Goal: Transaction & Acquisition: Purchase product/service

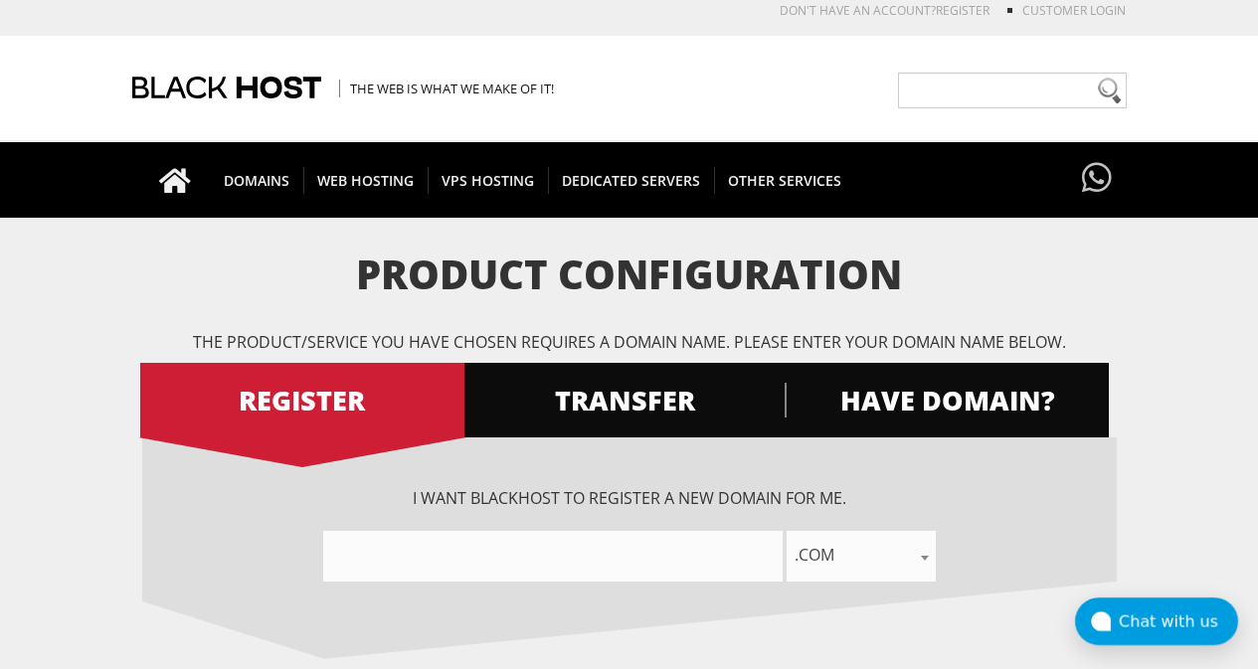
scroll to position [199, 0]
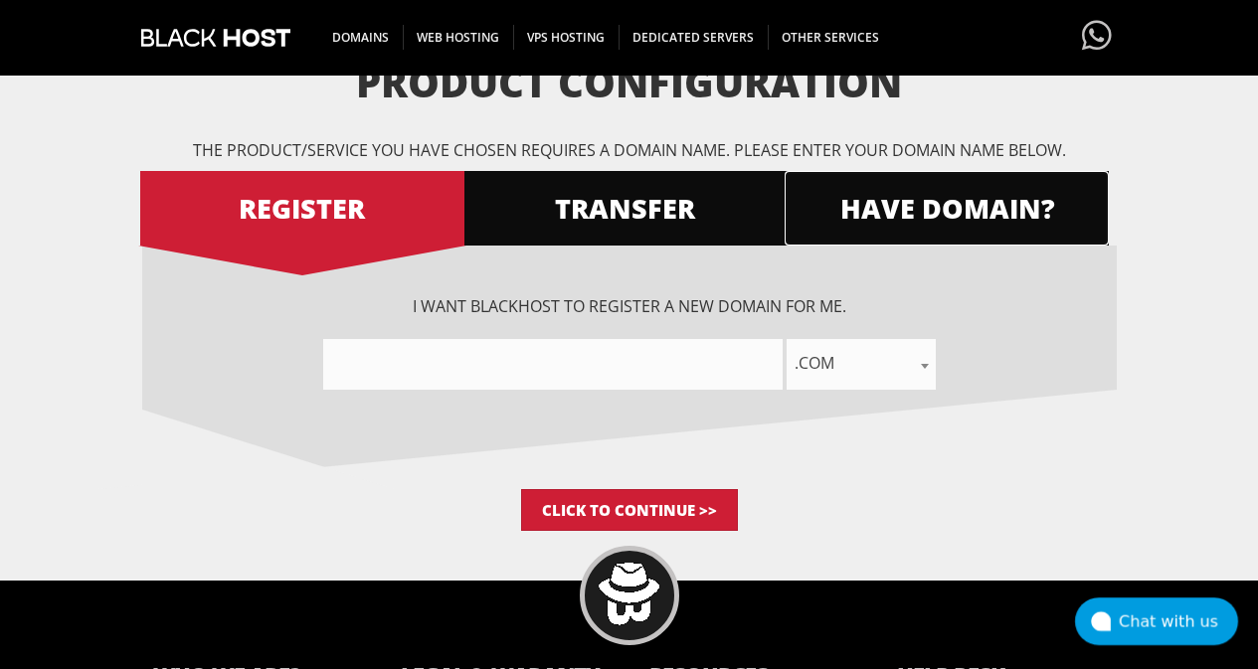
click at [863, 222] on span "HAVE DOMAIN?" at bounding box center [947, 208] width 324 height 35
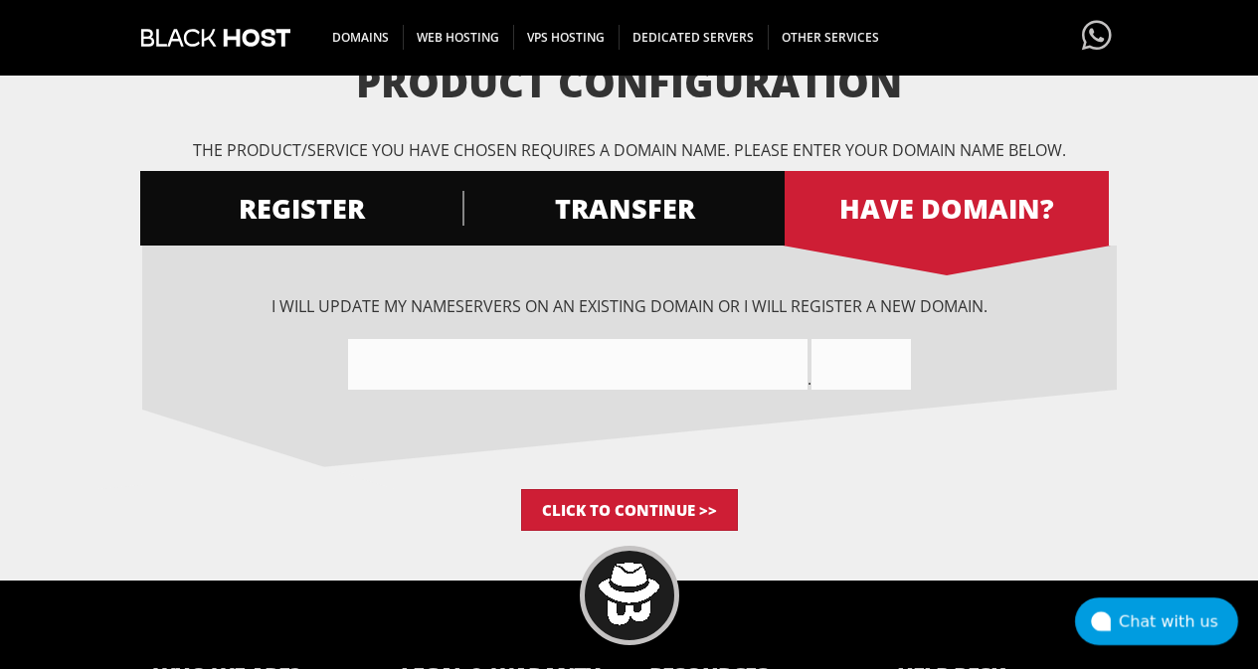
click at [604, 353] on input"] "text" at bounding box center [578, 364] width 460 height 51
type input"] "r"
type input"] "RAZERGOLDSAT"
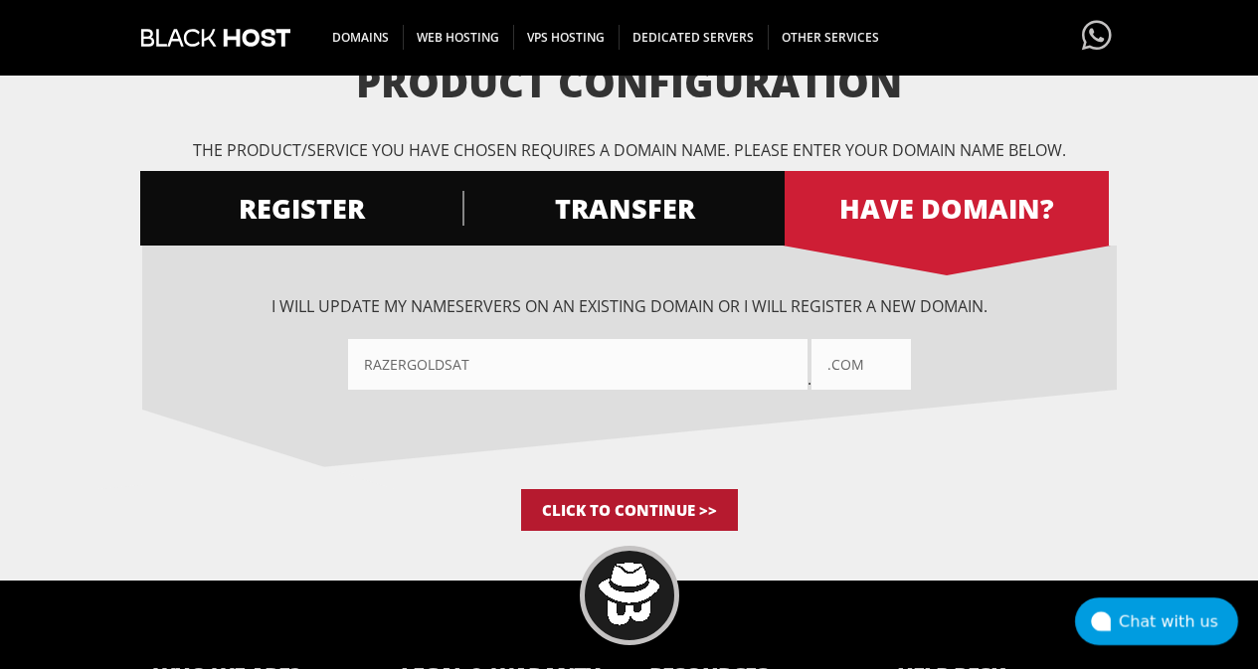
type input ".COM"
click at [681, 514] on input "Click to Continue >>" at bounding box center [629, 510] width 217 height 42
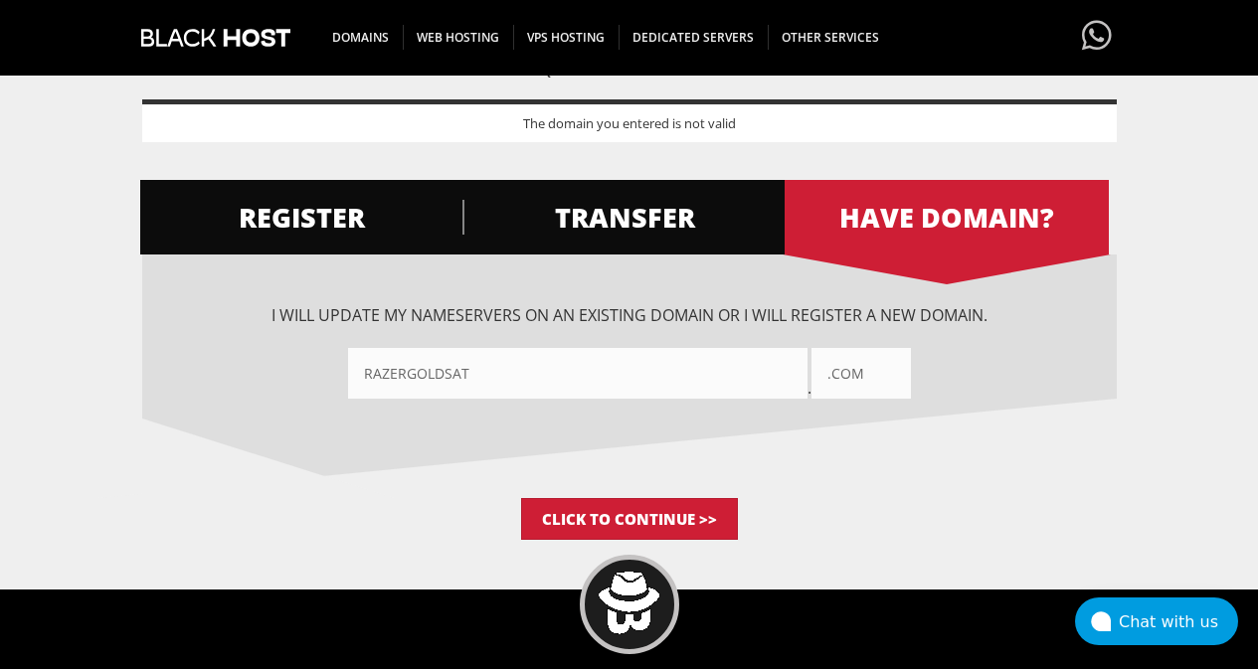
scroll to position [398, 0]
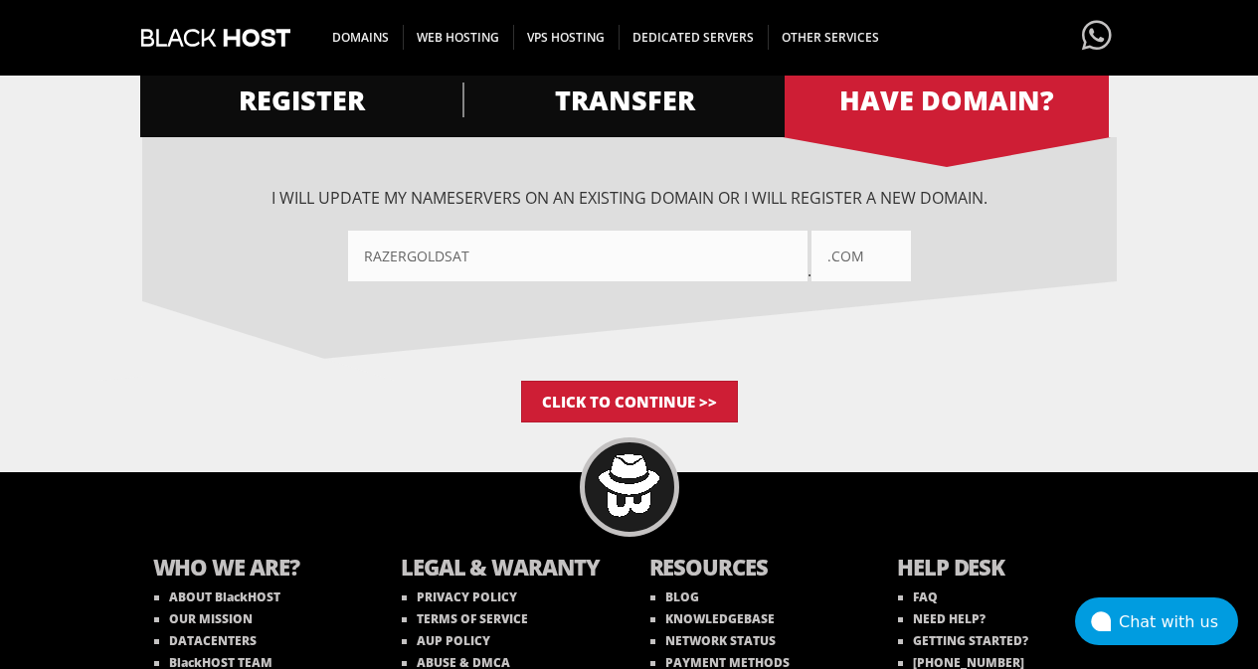
click at [836, 258] on input ".COM" at bounding box center [861, 256] width 99 height 51
type input "COM"
click at [700, 391] on input "Click to Continue >>" at bounding box center [629, 402] width 217 height 42
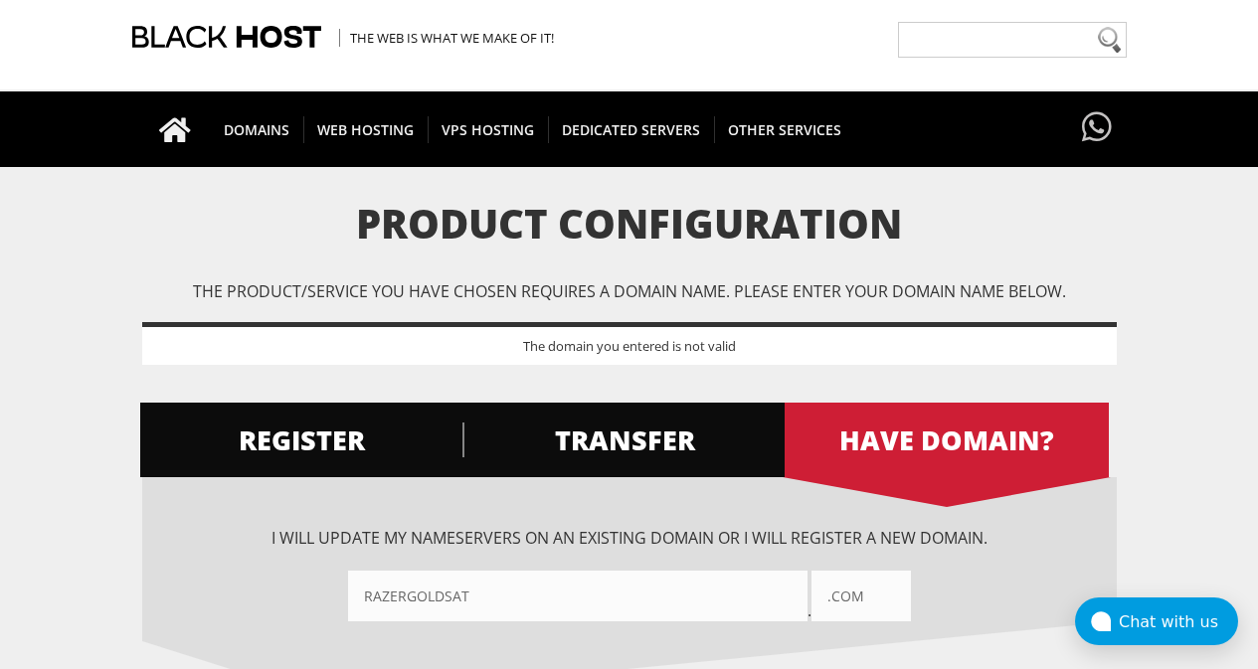
scroll to position [99, 0]
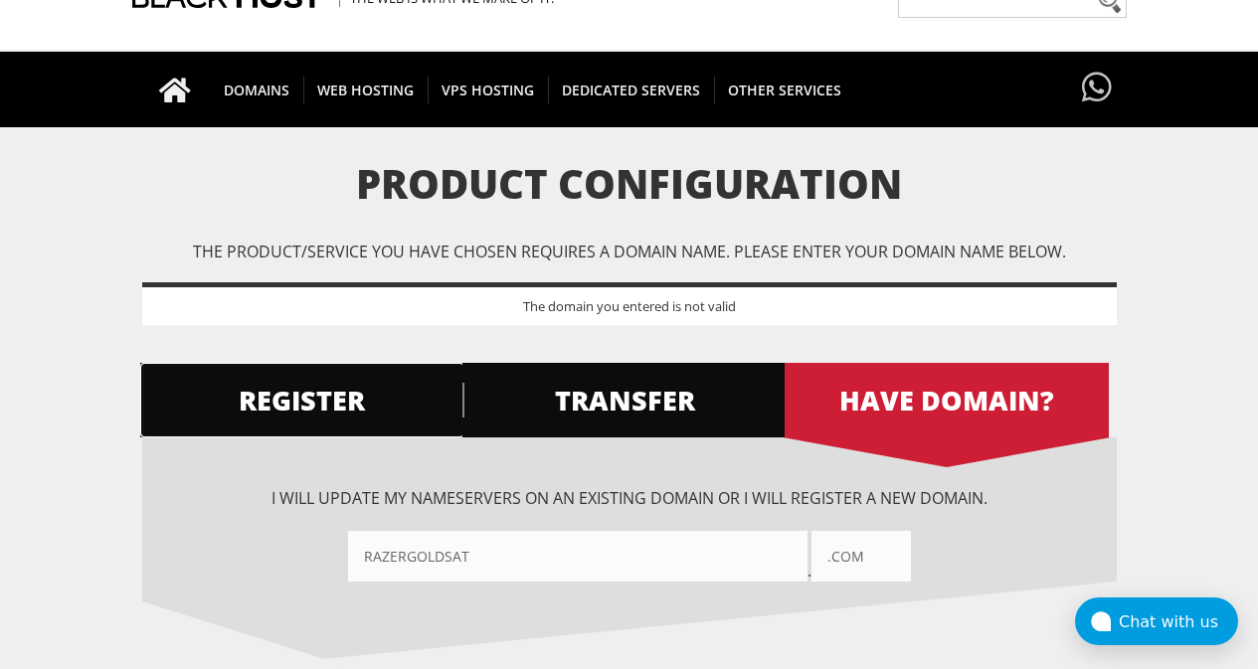
click at [315, 406] on span "REGISTER" at bounding box center [302, 400] width 324 height 35
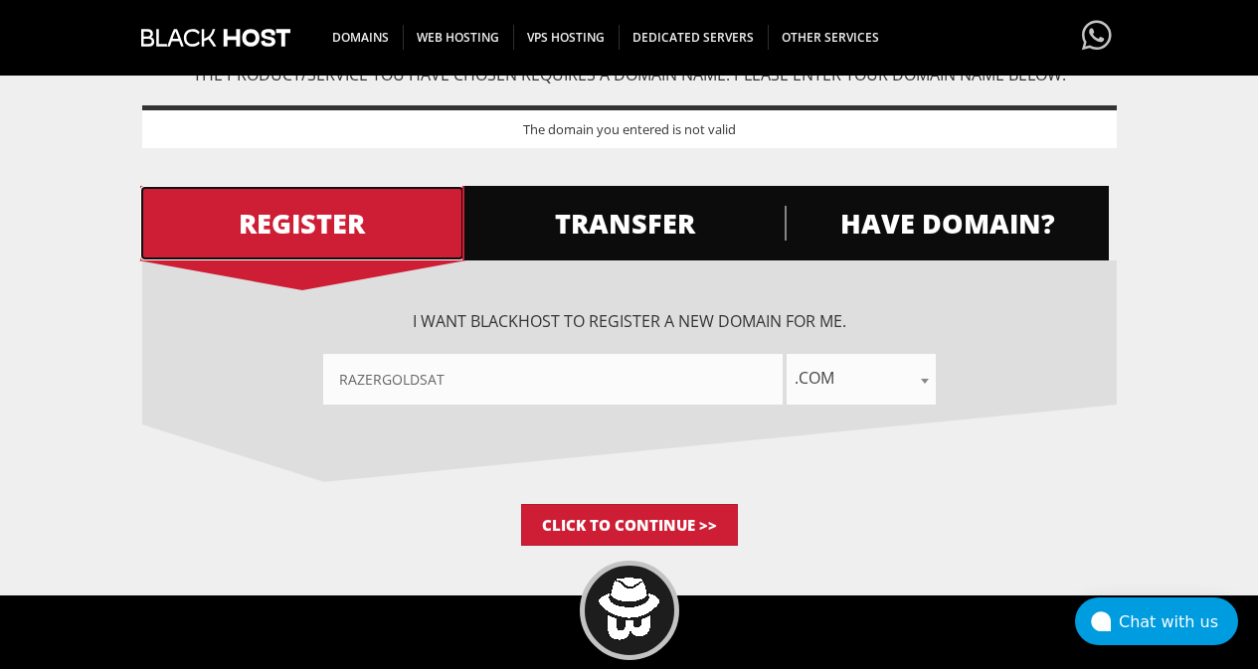
scroll to position [298, 0]
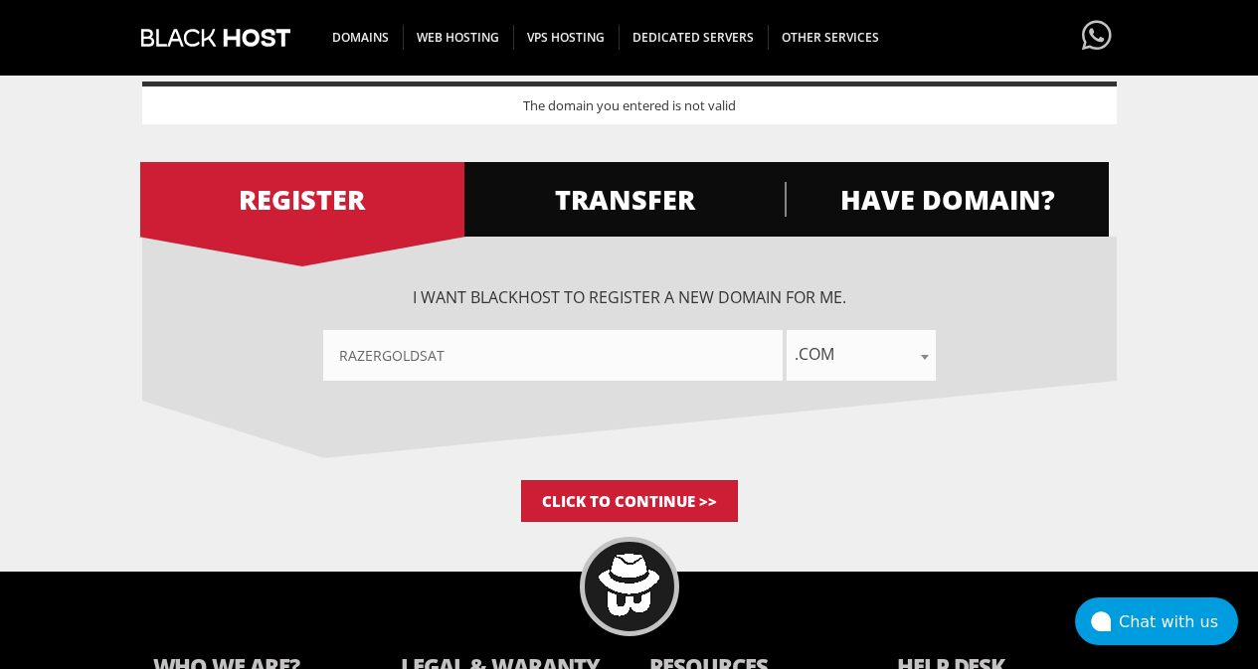
click at [884, 346] on span ".com" at bounding box center [861, 354] width 149 height 28
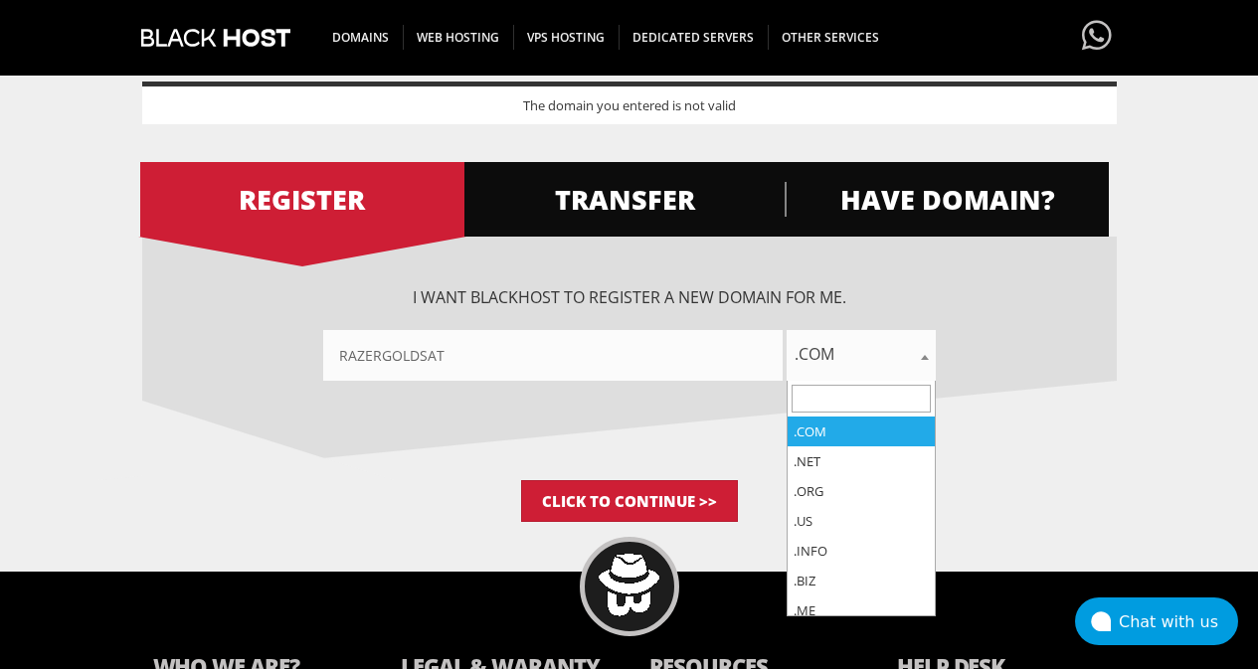
click at [886, 345] on span ".com" at bounding box center [861, 354] width 149 height 28
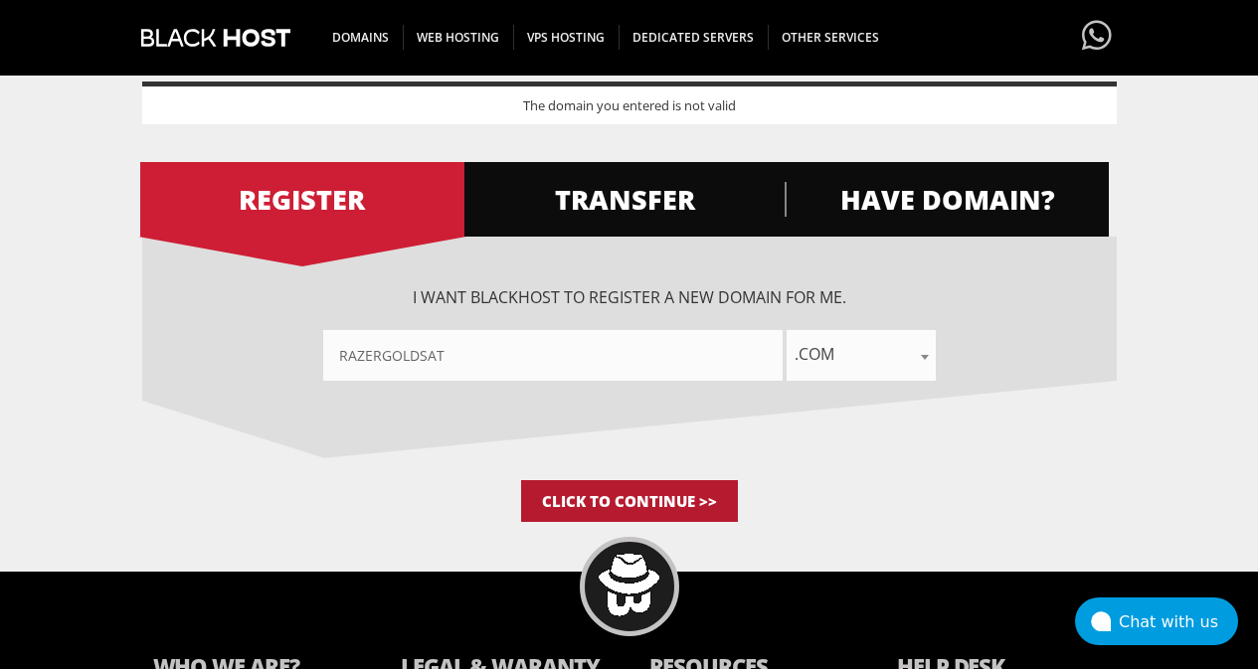
click at [641, 489] on input "Click to Continue >>" at bounding box center [629, 501] width 217 height 42
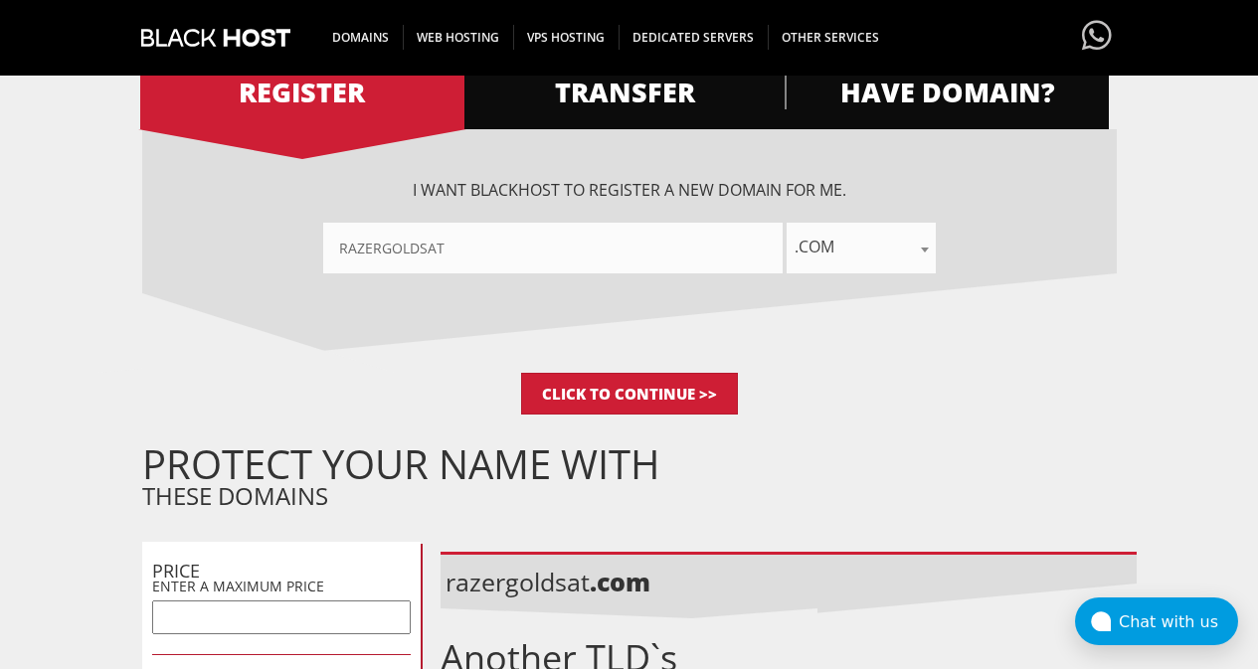
scroll to position [99, 0]
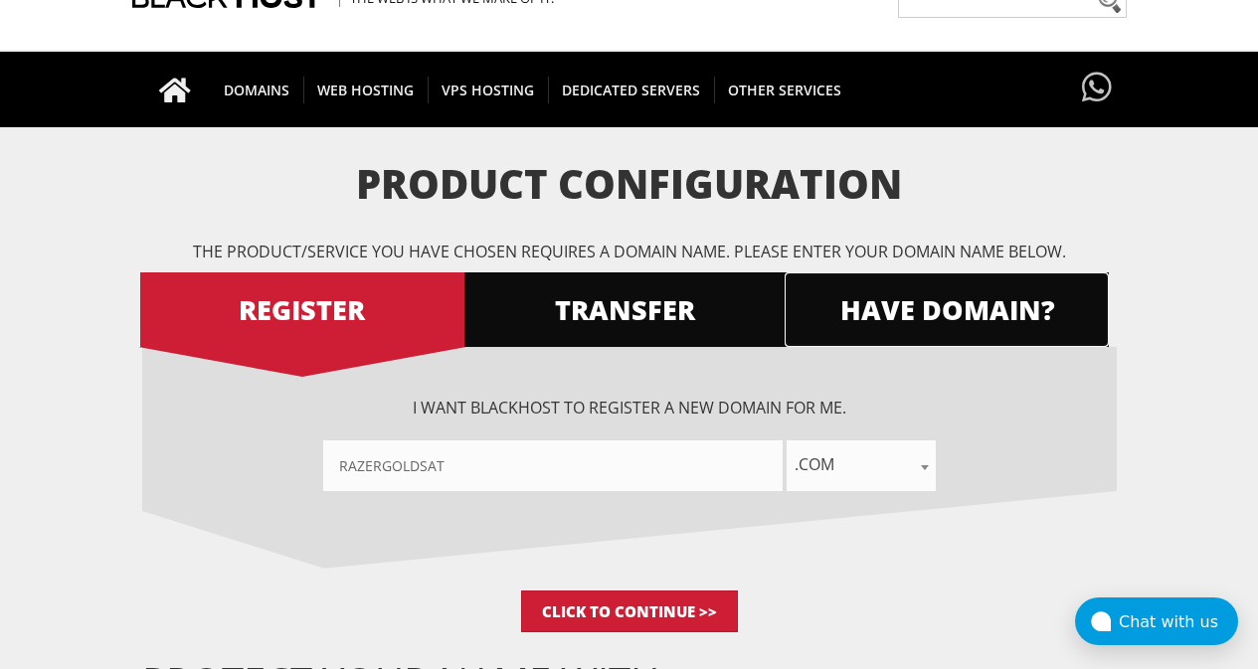
click at [926, 314] on span "HAVE DOMAIN?" at bounding box center [947, 309] width 324 height 35
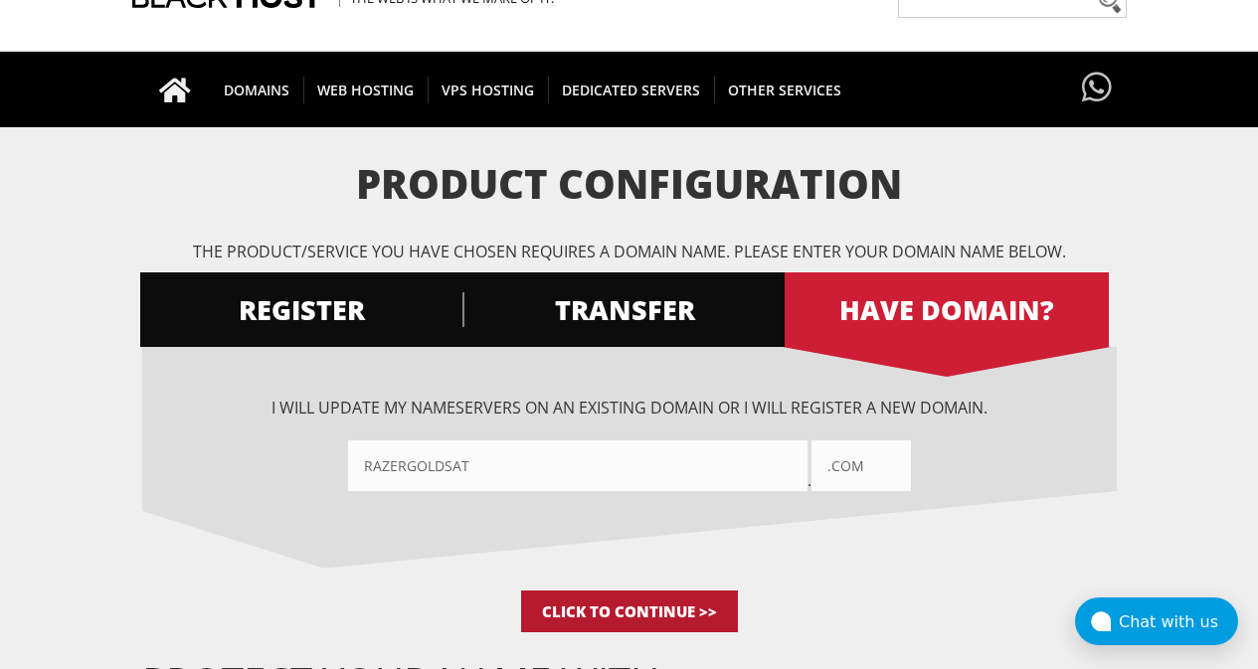
click at [647, 604] on input "Click to Continue >>" at bounding box center [629, 612] width 217 height 42
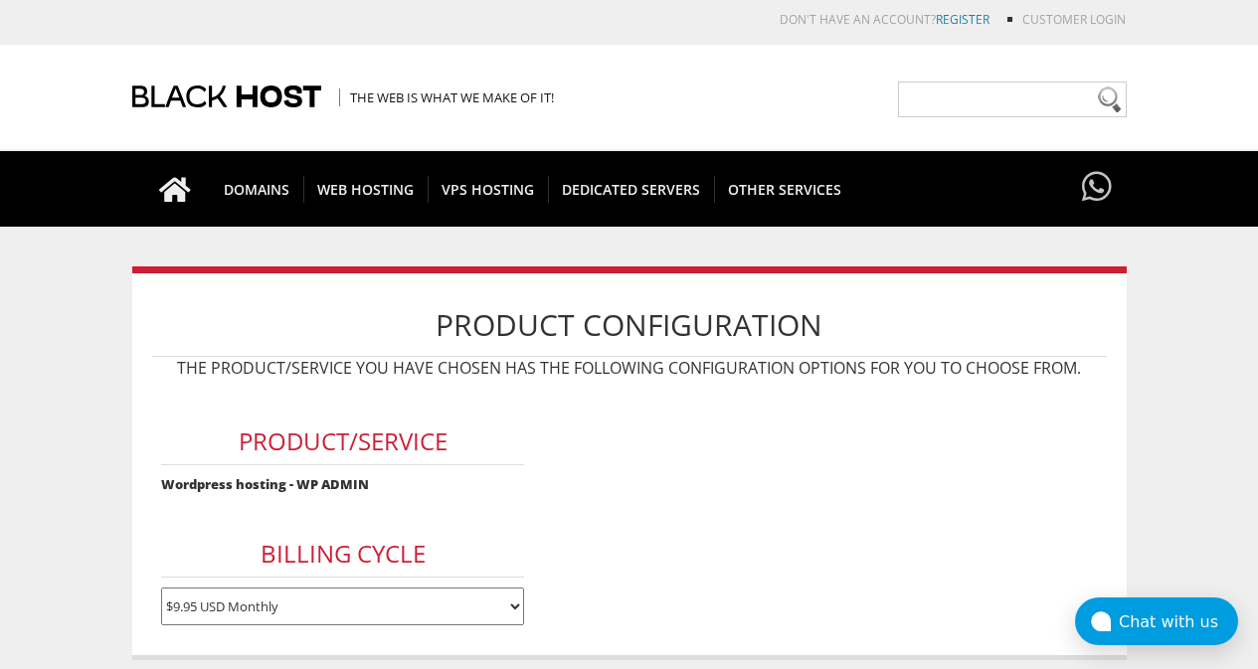
type input "mobilbozdurma@hotmail.com"
click at [968, 20] on link "REGISTER" at bounding box center [963, 19] width 54 height 17
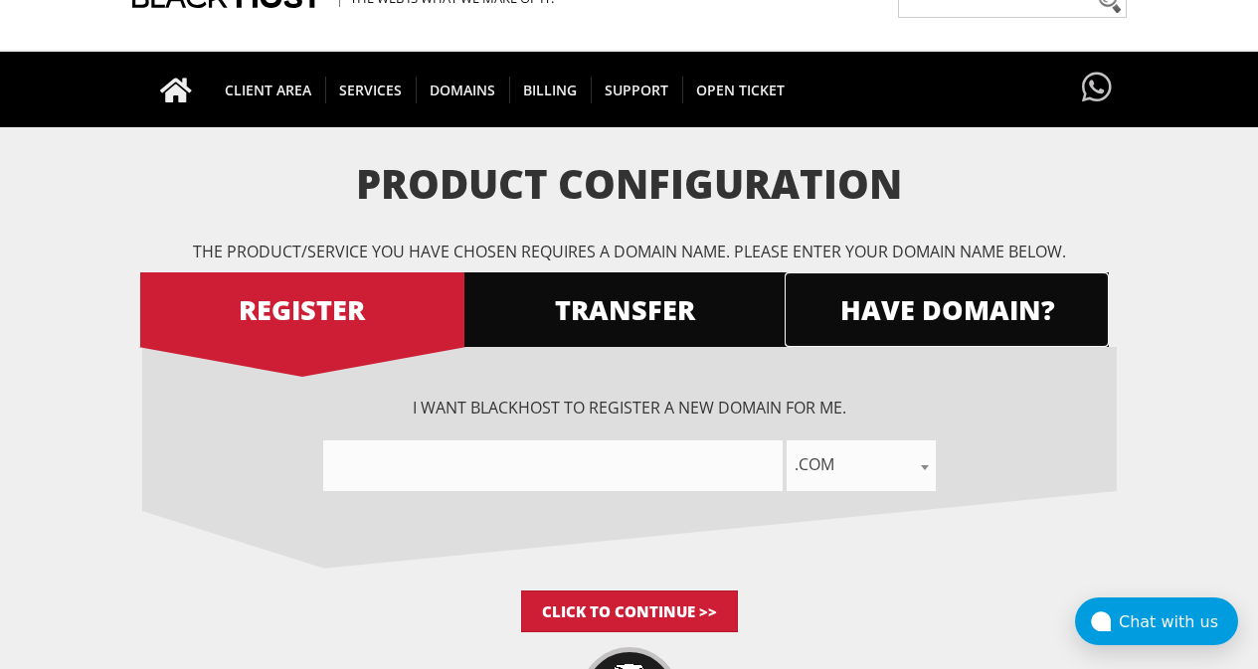
click at [886, 297] on span "HAVE DOMAIN?" at bounding box center [947, 309] width 324 height 35
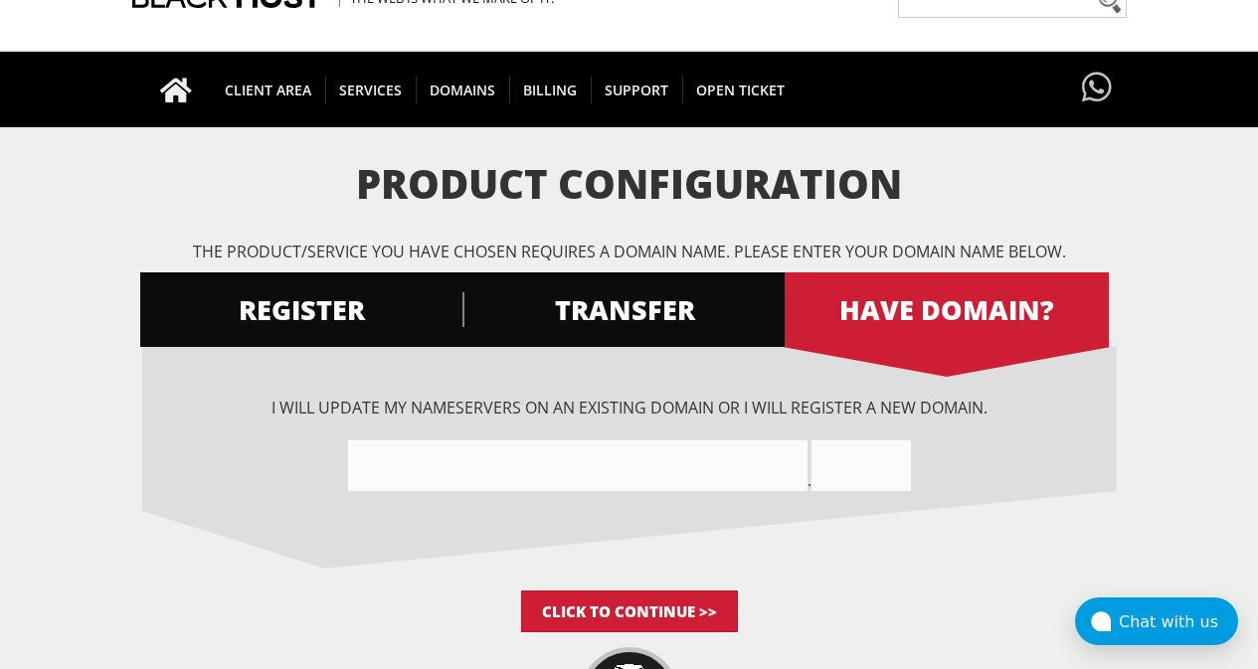
click at [524, 457] on input"] "text" at bounding box center [578, 466] width 460 height 51
type input"] "RAZERGOLDSAT"
click at [825, 463] on input "text" at bounding box center [861, 466] width 99 height 51
type input ".COM"
click at [638, 615] on input "Click to Continue >>" at bounding box center [629, 612] width 217 height 42
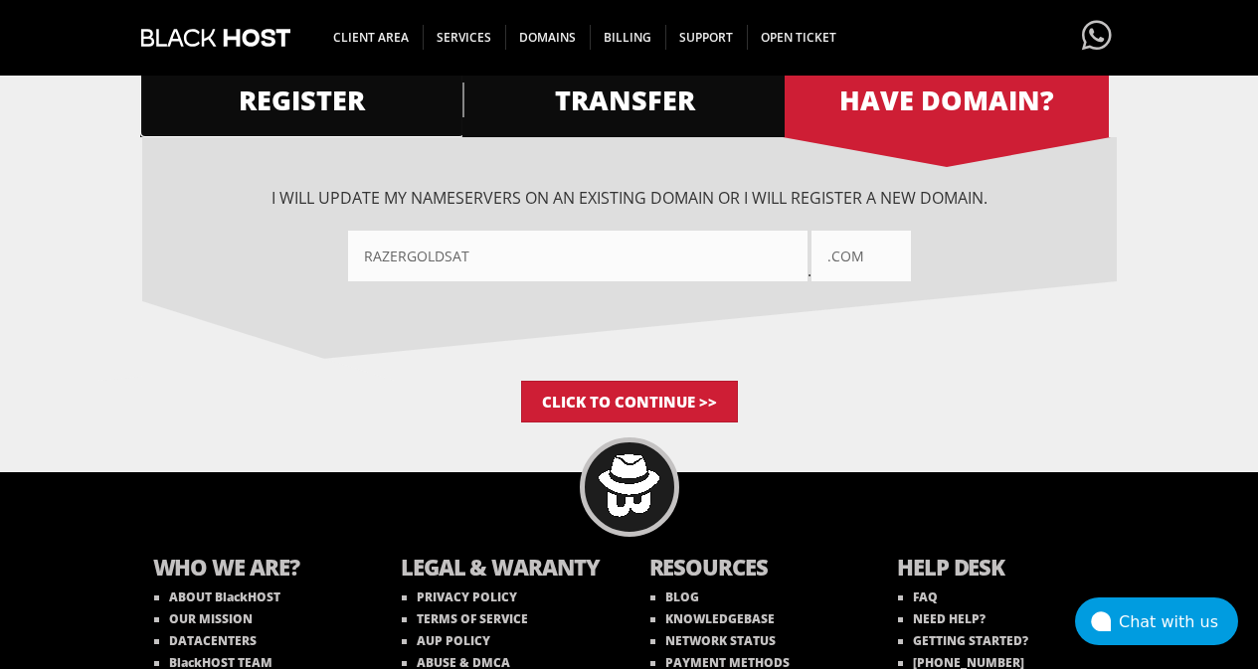
click at [371, 110] on span "REGISTER" at bounding box center [302, 100] width 324 height 35
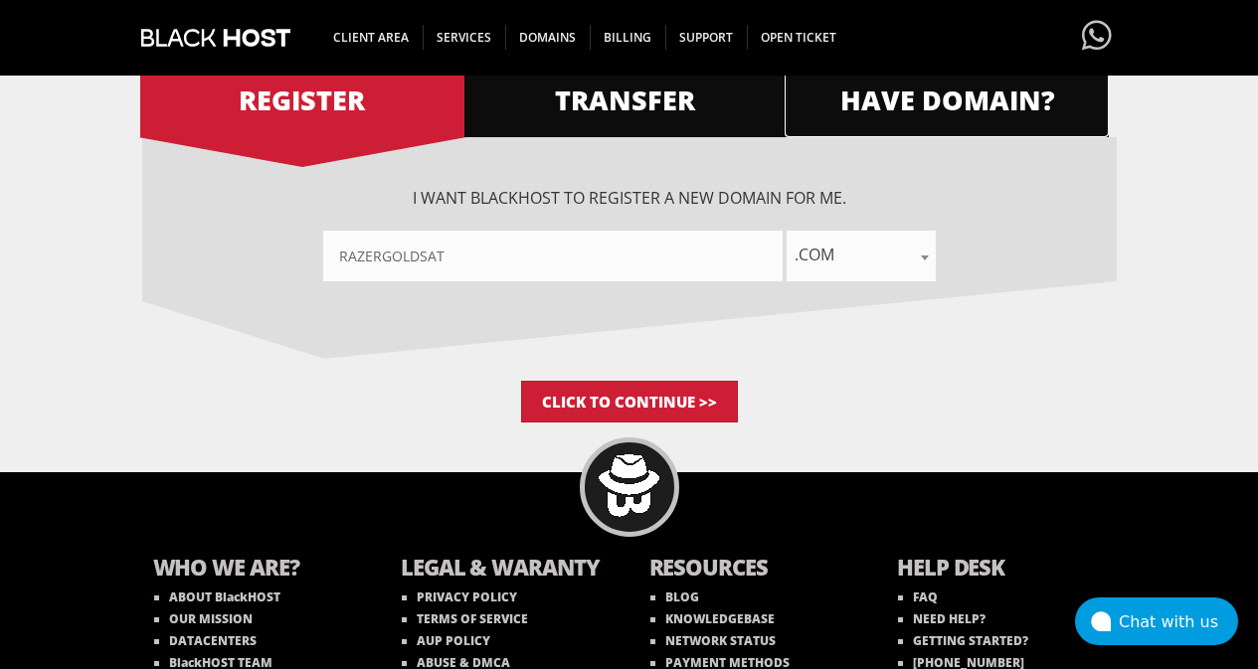
click at [926, 119] on link "HAVE DOMAIN?" at bounding box center [947, 100] width 324 height 75
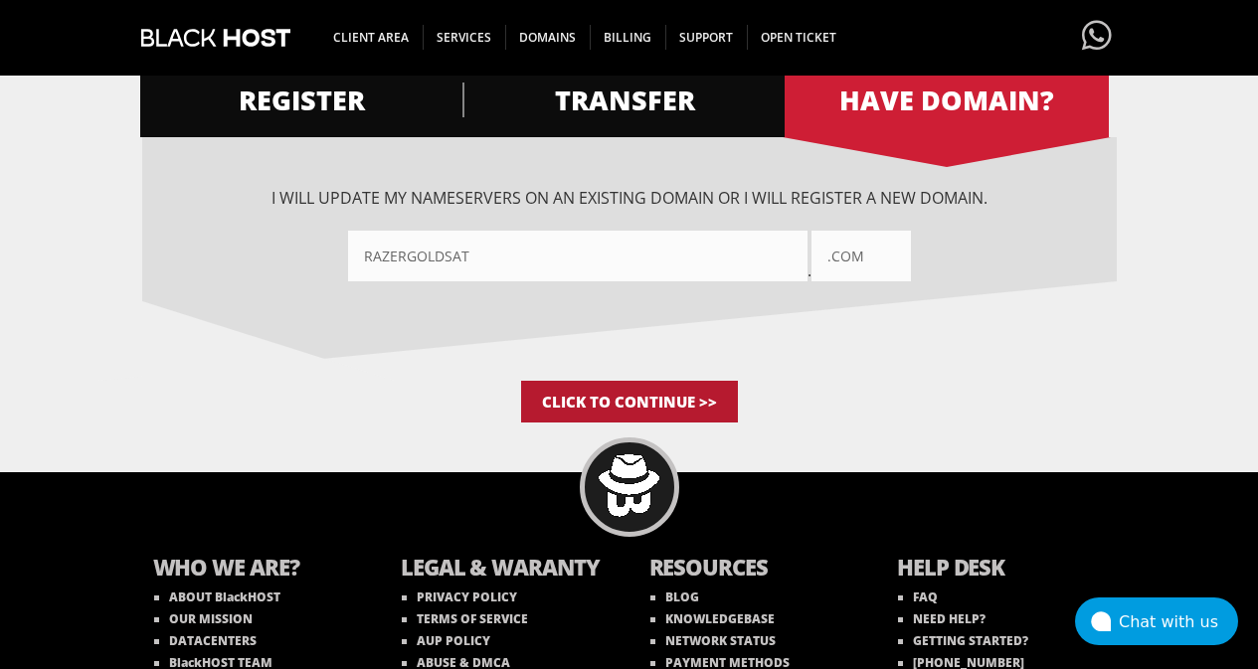
click at [669, 383] on input "Click to Continue >>" at bounding box center [629, 402] width 217 height 42
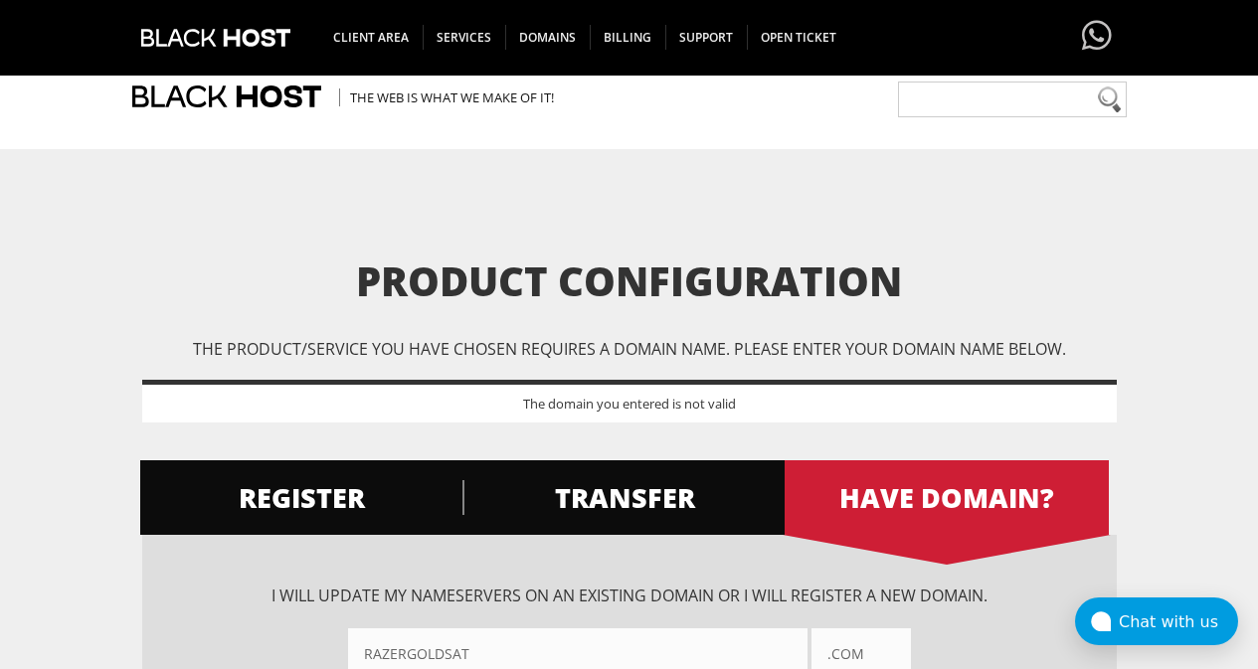
scroll to position [398, 0]
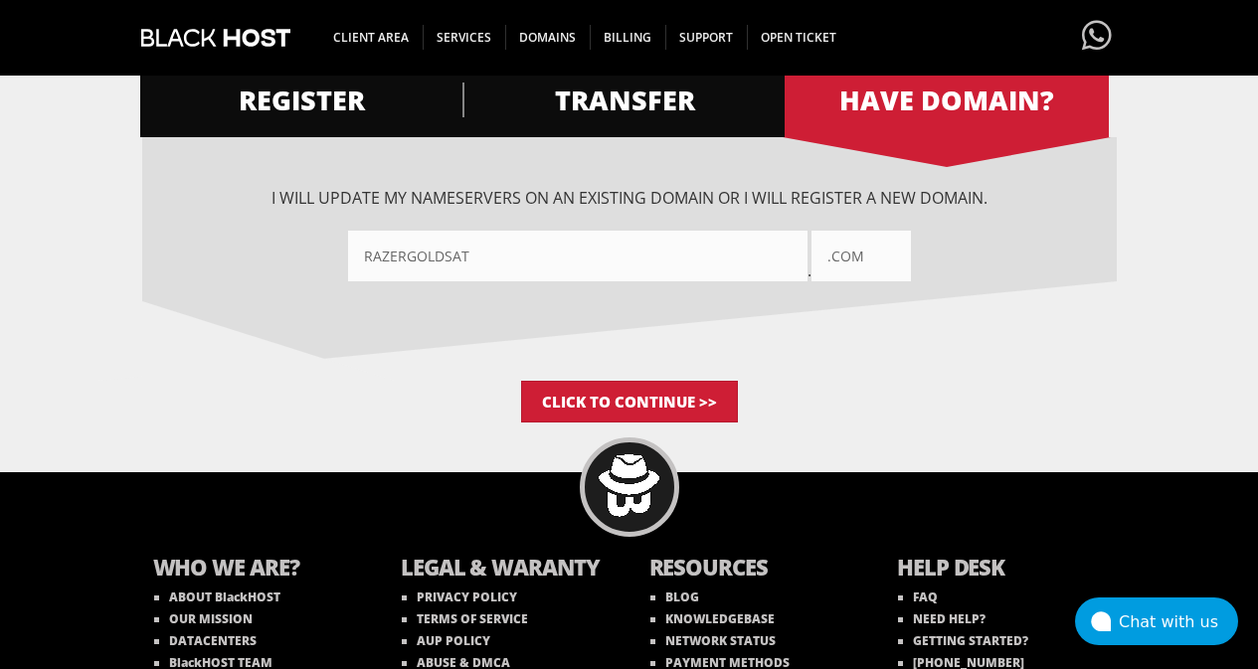
click at [869, 256] on input ".COM" at bounding box center [861, 256] width 99 height 51
click at [839, 264] on input ".COM" at bounding box center [861, 256] width 99 height 51
type input "COM"
click at [653, 399] on input "Click to Continue >>" at bounding box center [629, 402] width 217 height 42
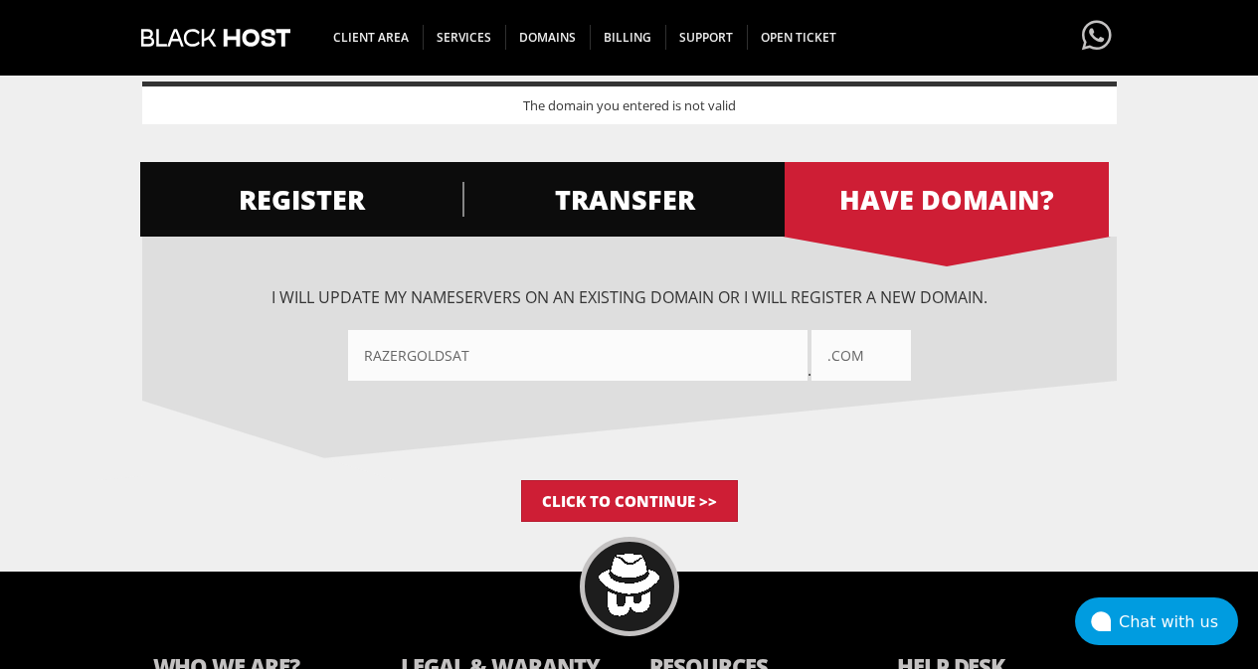
scroll to position [298, 0]
click at [625, 496] on input "Click to Continue >>" at bounding box center [629, 501] width 217 height 42
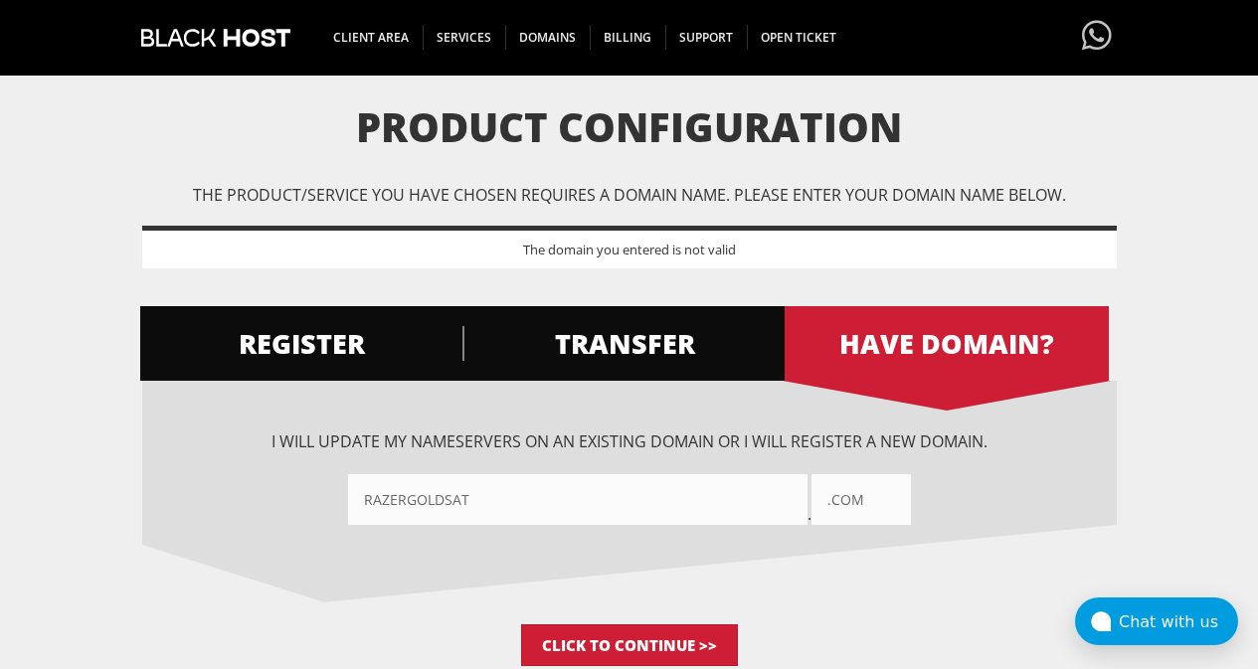
scroll to position [398, 0]
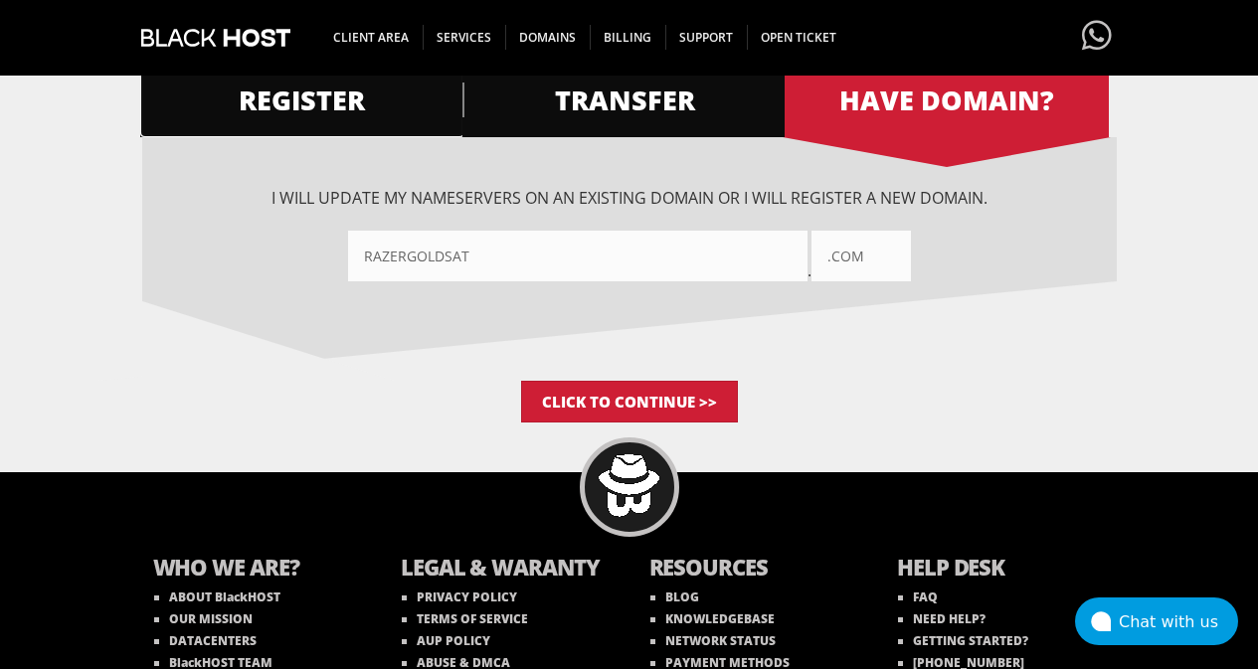
click at [365, 113] on span "REGISTER" at bounding box center [302, 100] width 324 height 35
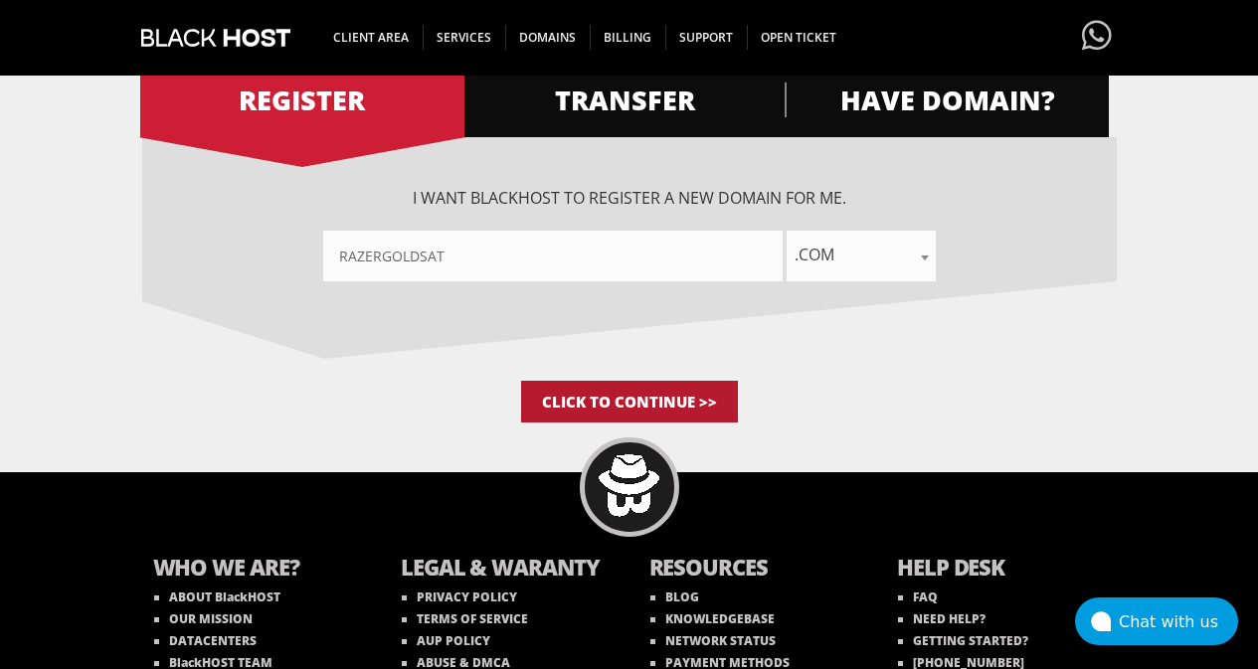
click at [615, 394] on input "Click to Continue >>" at bounding box center [629, 402] width 217 height 42
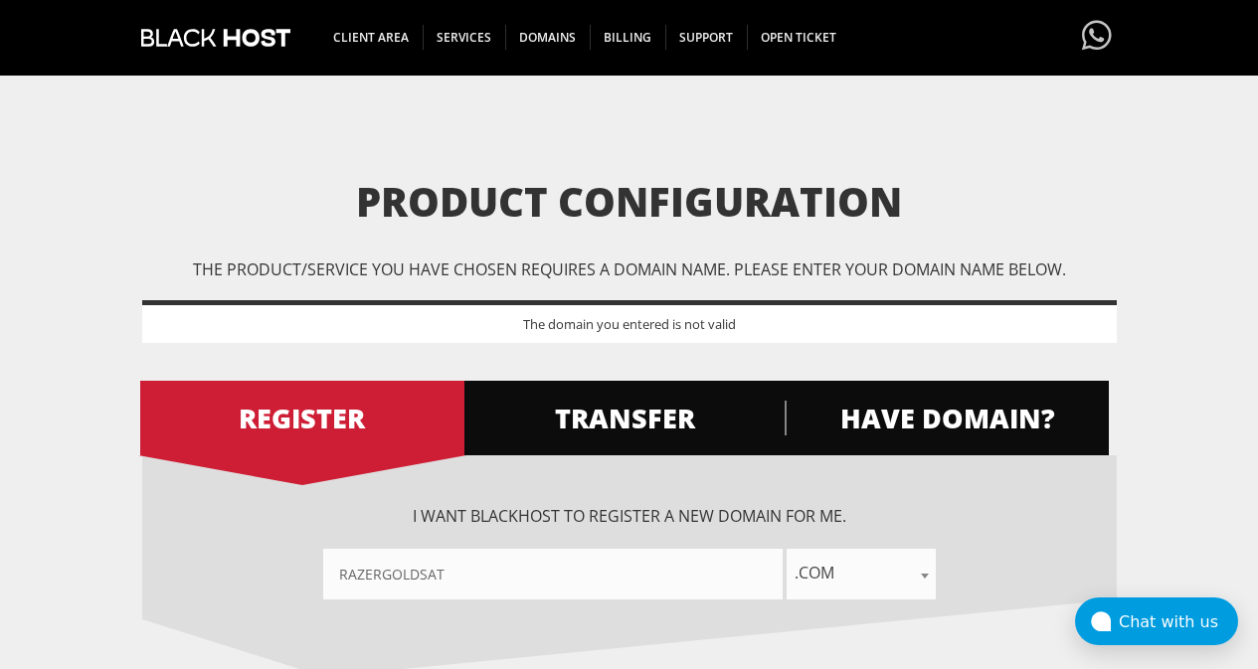
scroll to position [485, 0]
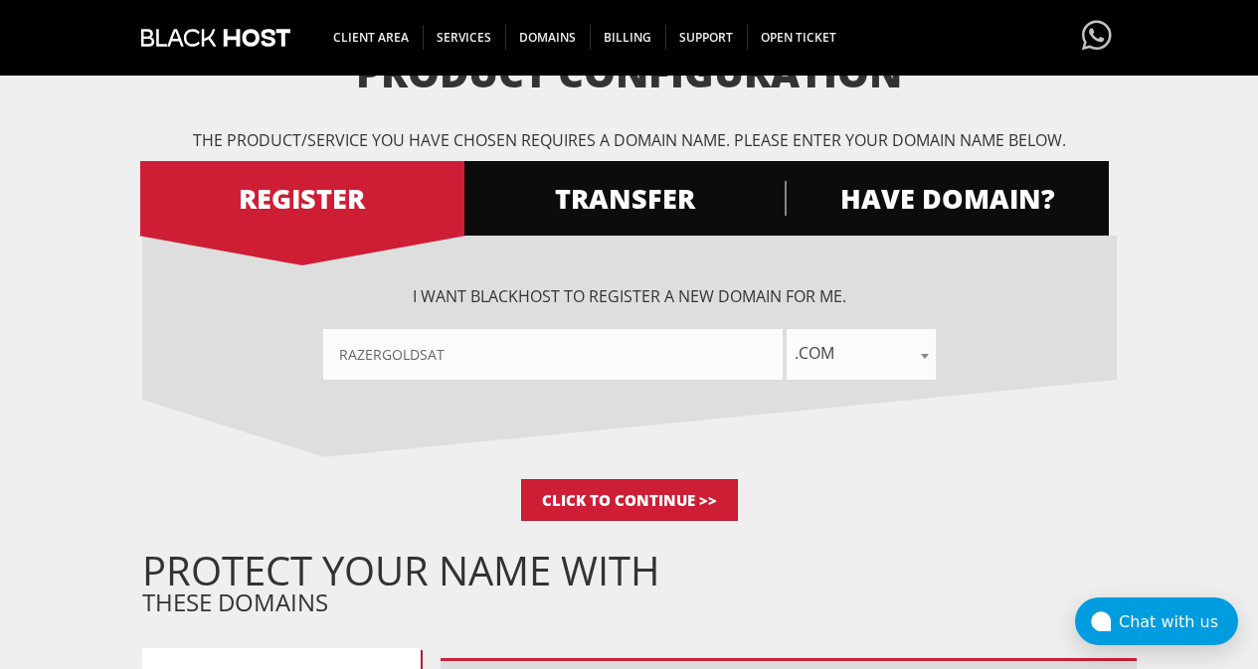
scroll to position [199, 0]
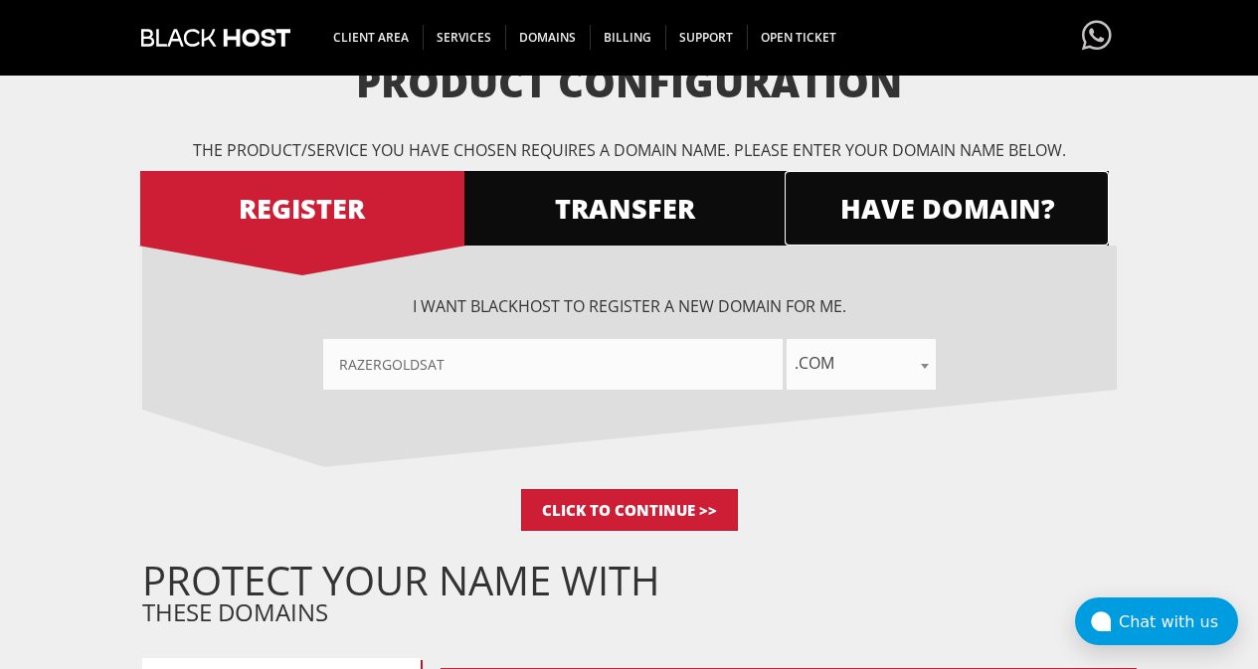
click at [862, 218] on span "HAVE DOMAIN?" at bounding box center [947, 208] width 324 height 35
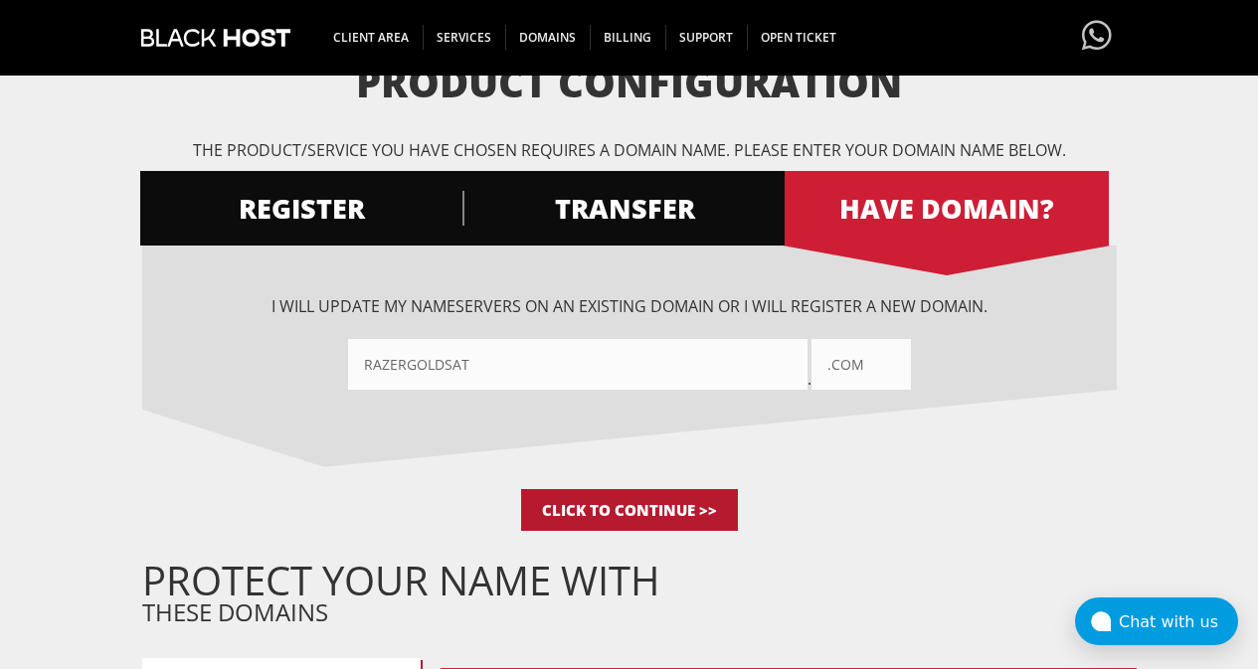
click at [610, 503] on input "Click to Continue >>" at bounding box center [629, 510] width 217 height 42
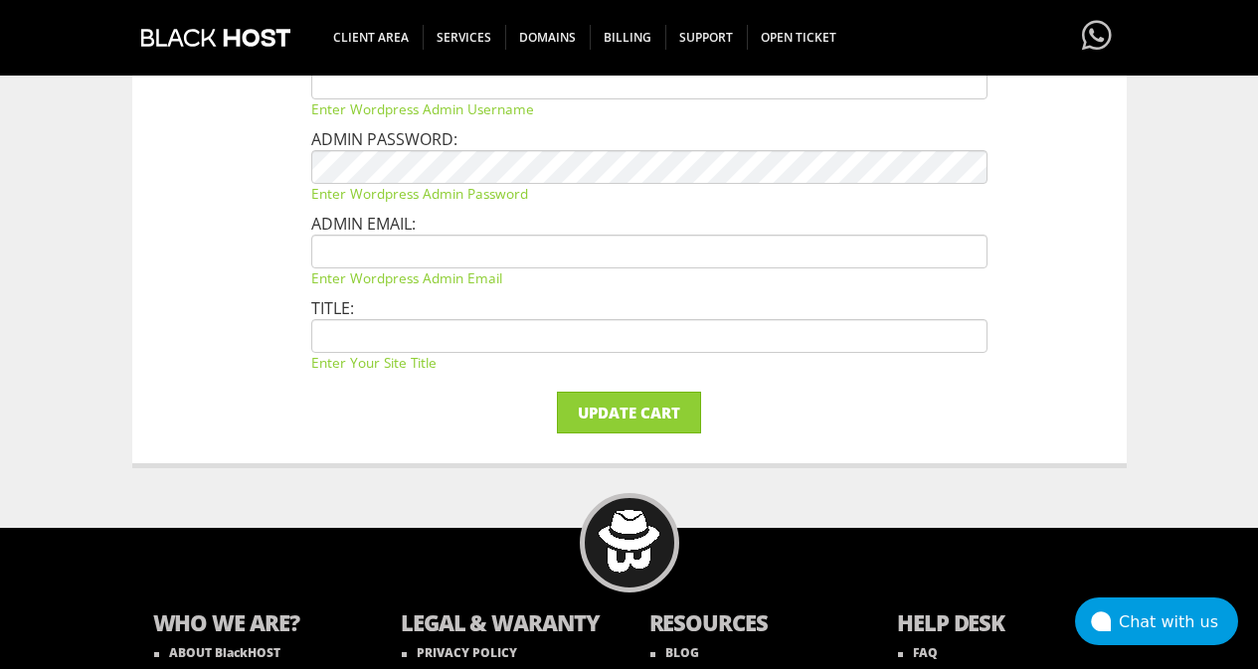
scroll to position [1194, 0]
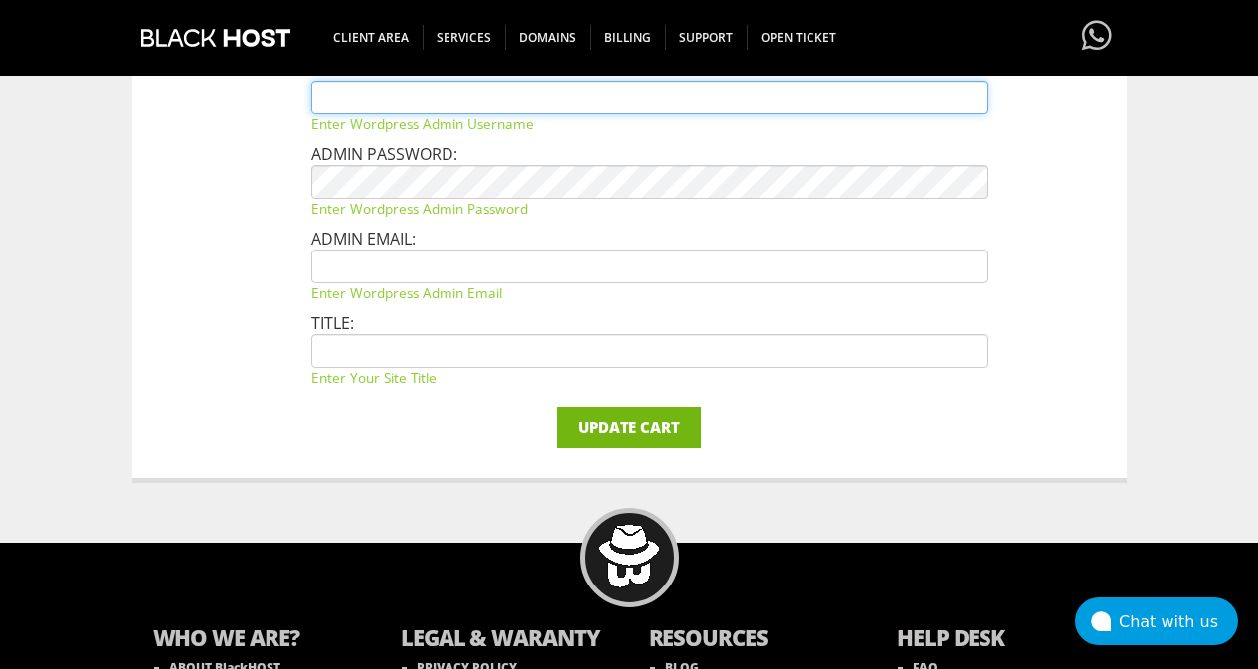
type input "[EMAIL_ADDRESS][DOMAIN_NAME]"
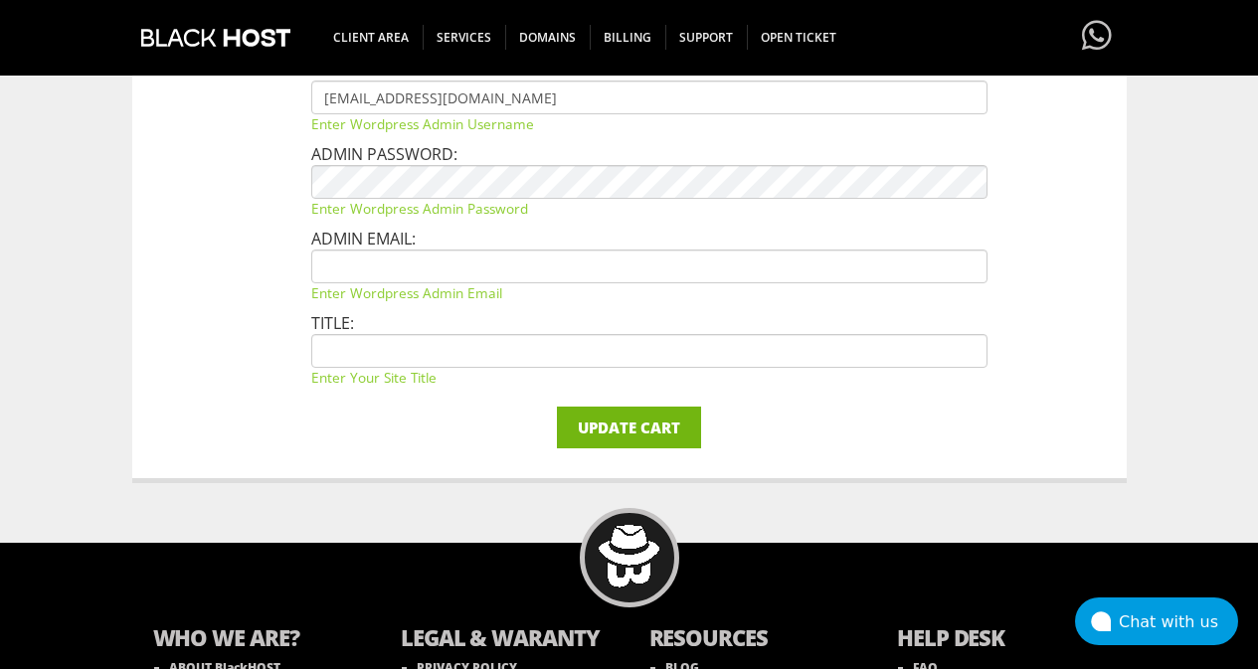
click at [638, 423] on input "Update Cart" at bounding box center [629, 428] width 144 height 42
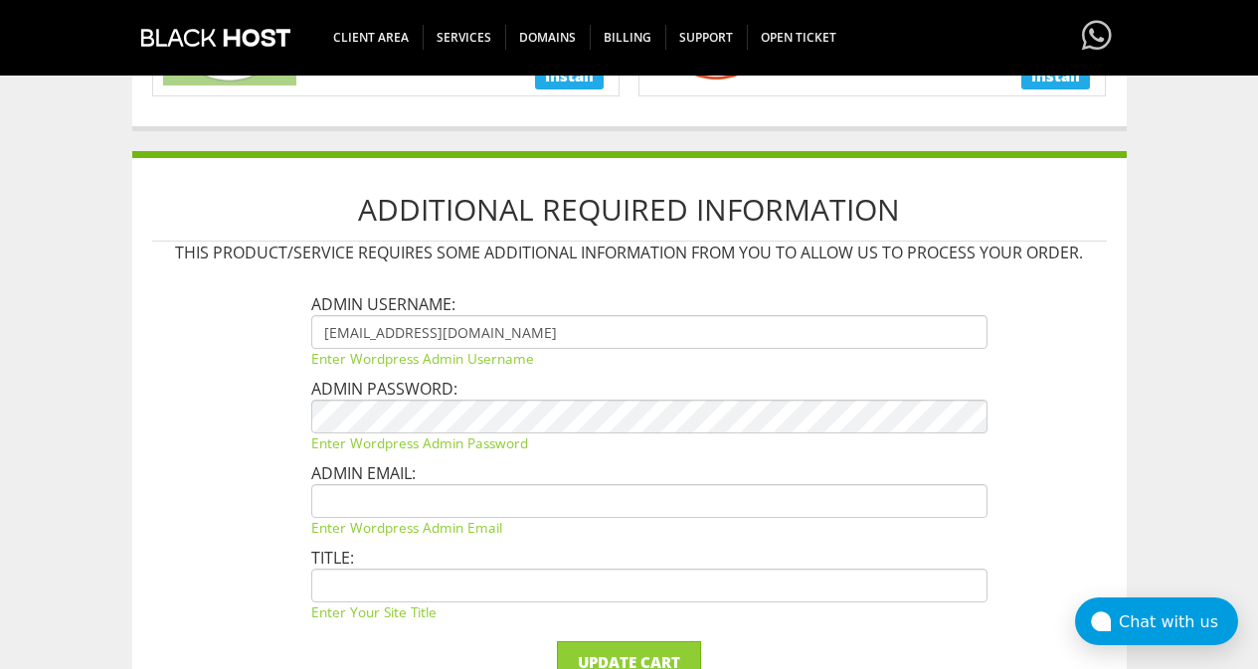
scroll to position [1094, 0]
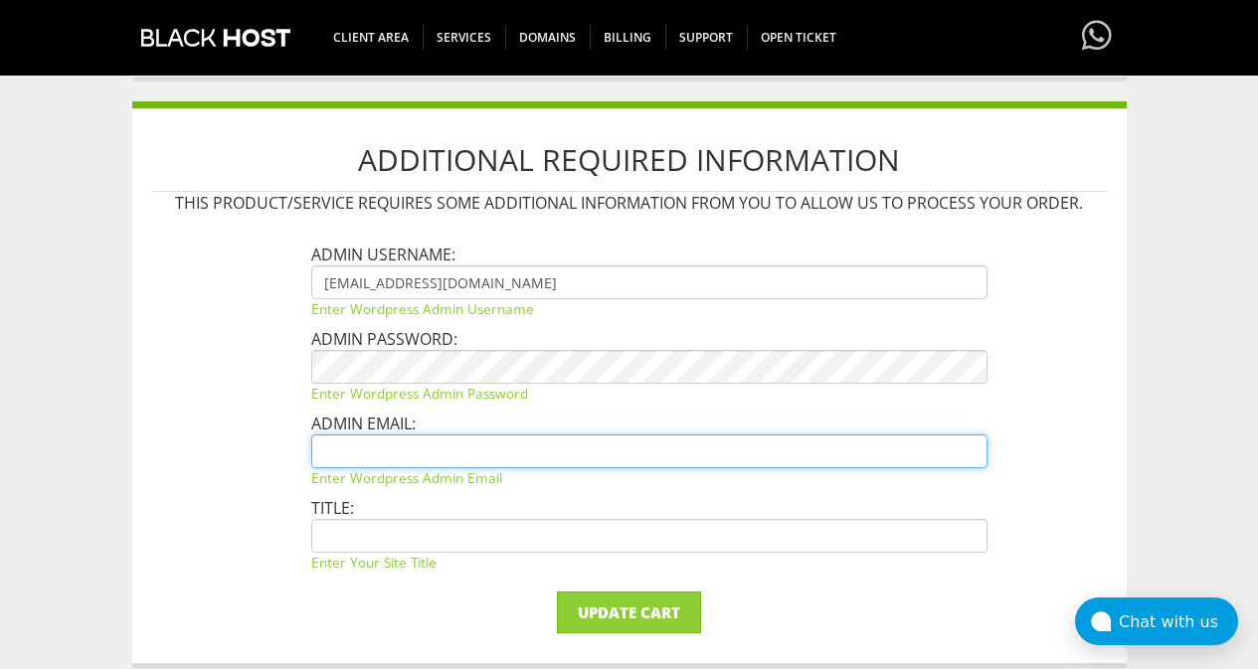
click at [471, 447] on input "text" at bounding box center [649, 452] width 676 height 34
type input "[EMAIL_ADDRESS][DOMAIN_NAME]"
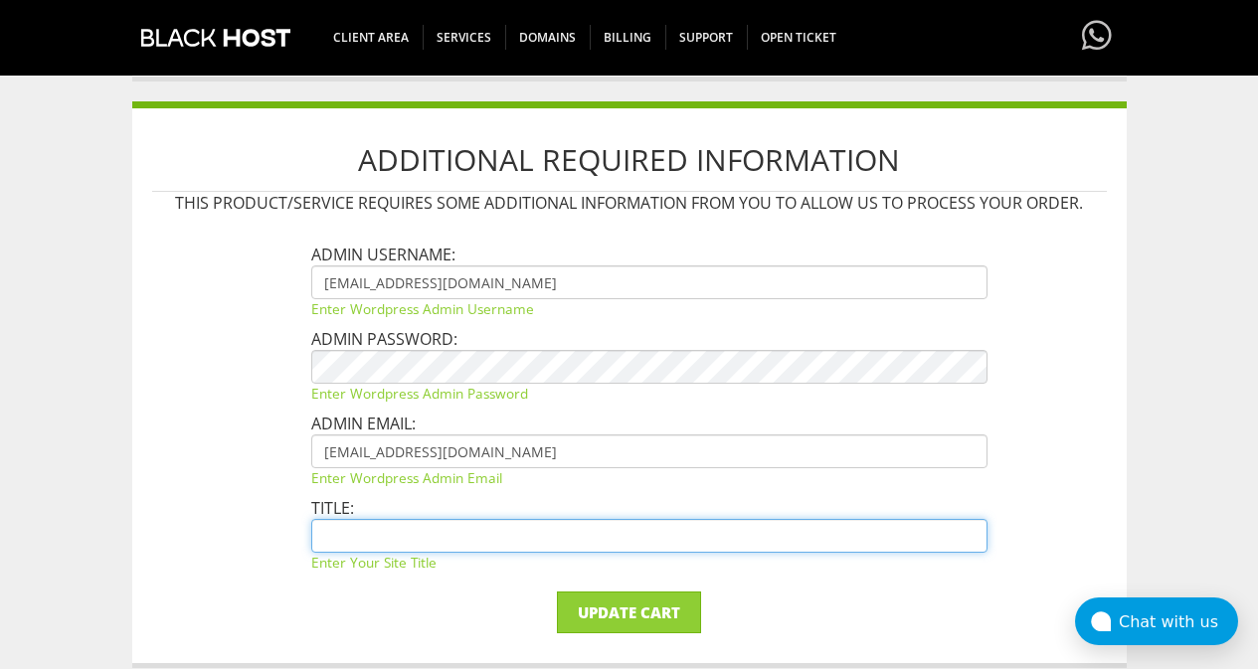
click at [461, 533] on input "text" at bounding box center [649, 536] width 676 height 34
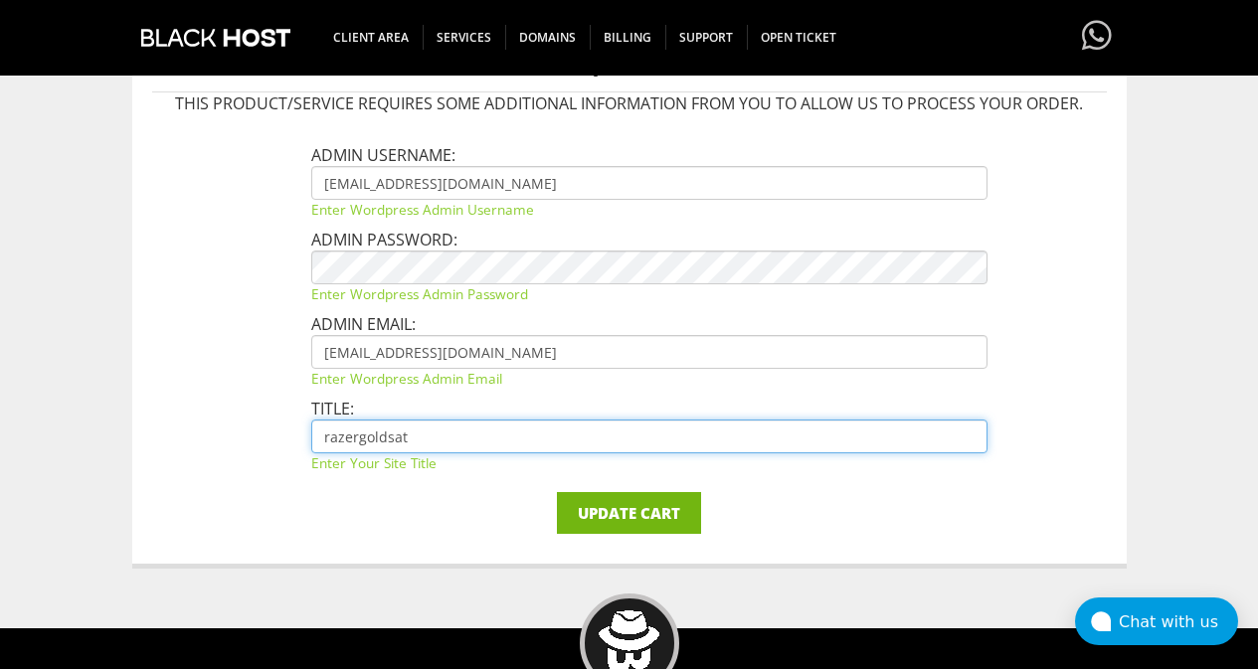
type input "razergoldsat"
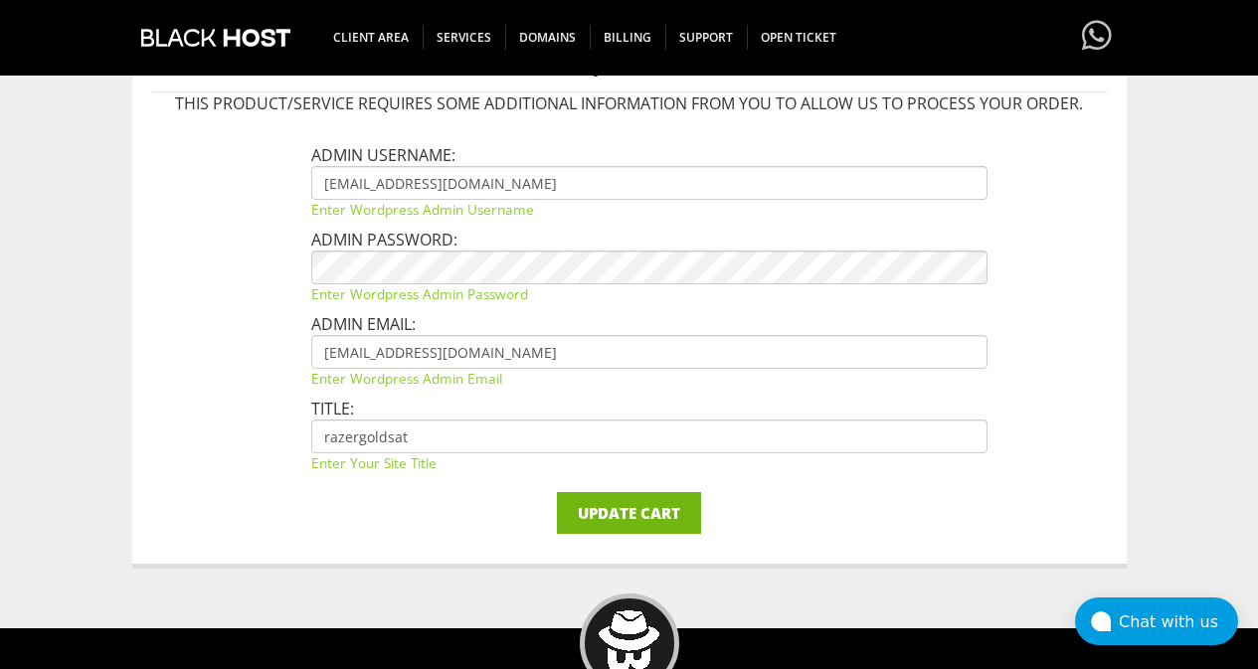
click at [616, 516] on input "Update Cart" at bounding box center [629, 513] width 144 height 42
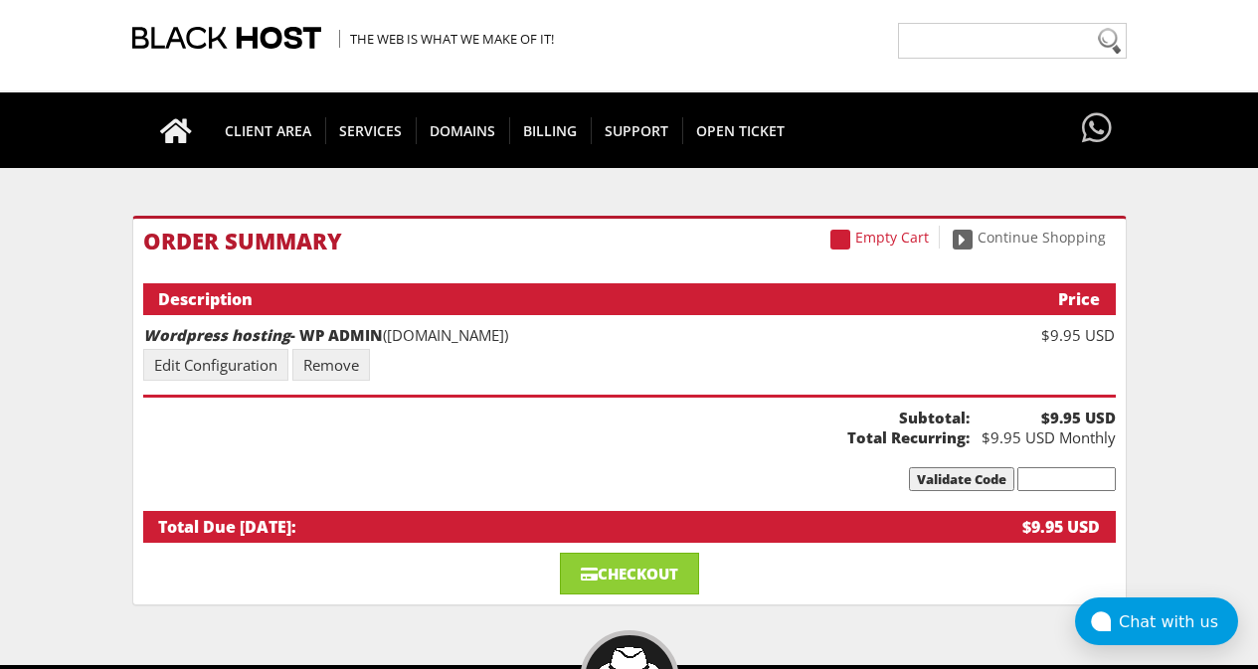
scroll to position [99, 0]
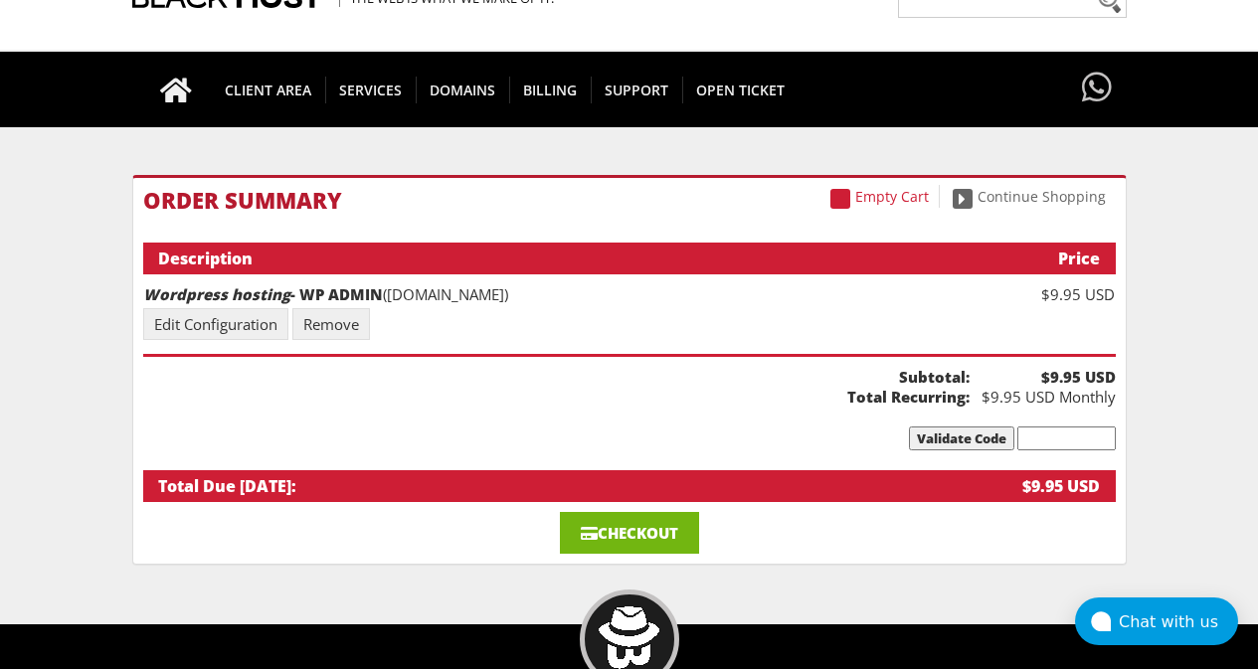
click at [659, 523] on link "Checkout" at bounding box center [629, 533] width 139 height 42
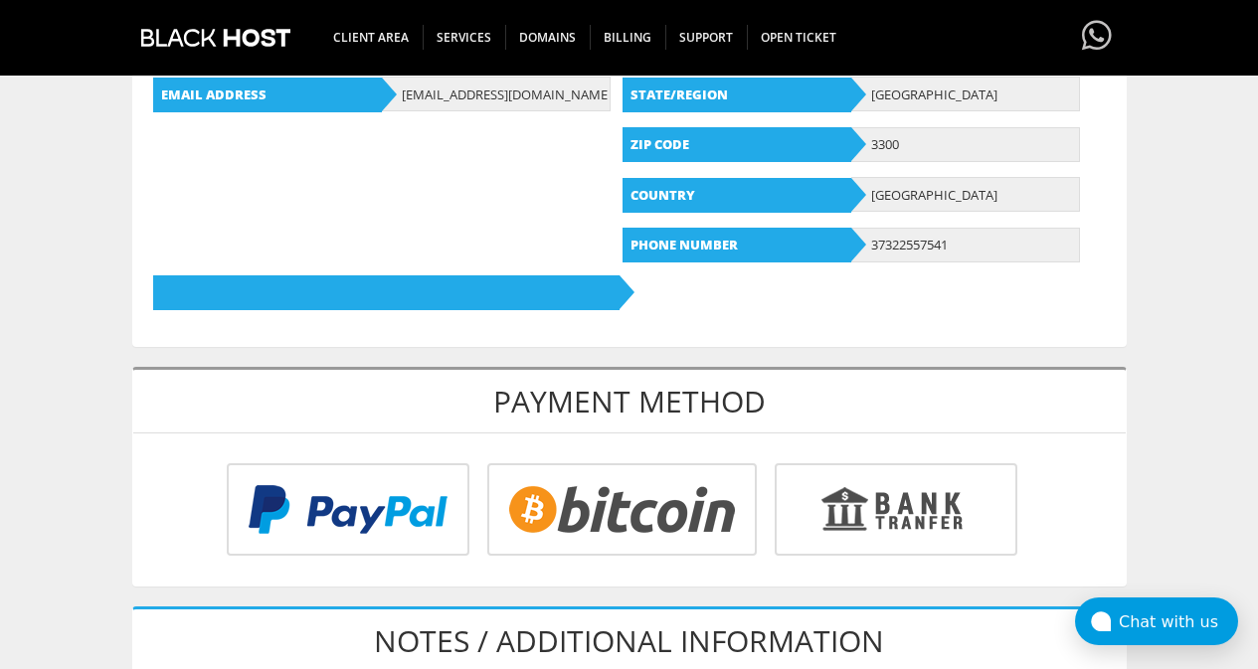
scroll to position [696, 0]
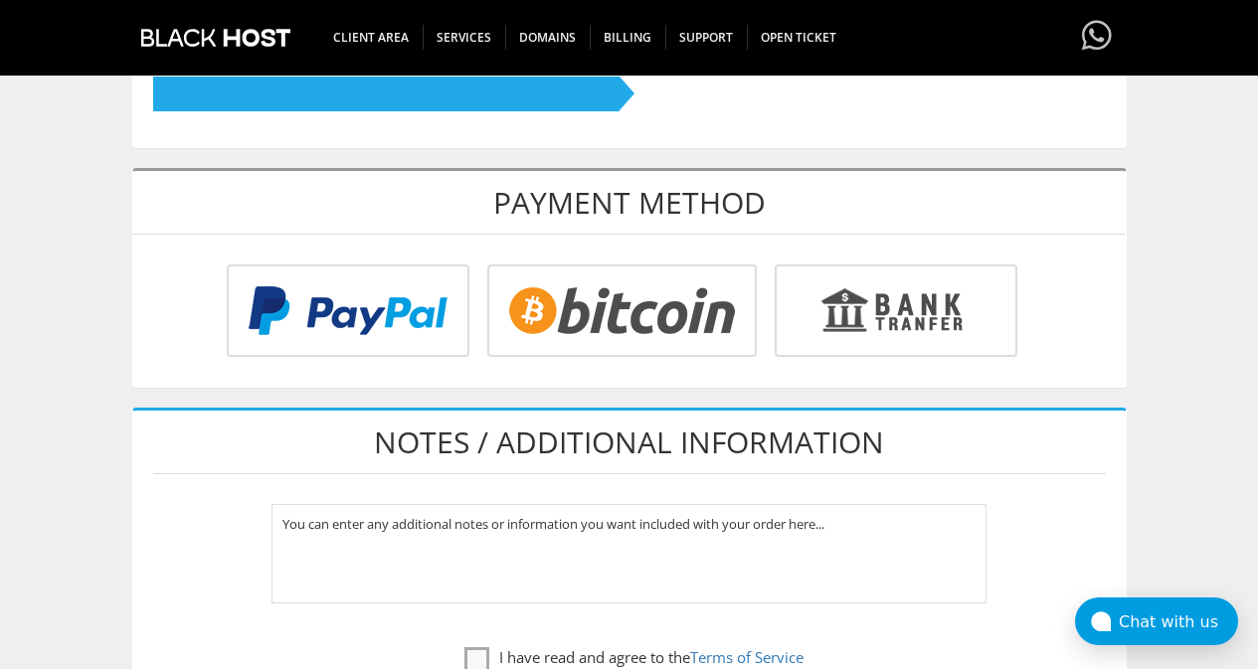
type input "[EMAIL_ADDRESS][DOMAIN_NAME]"
click at [598, 319] on input "radio" at bounding box center [619, 315] width 270 height 93
radio input "true"
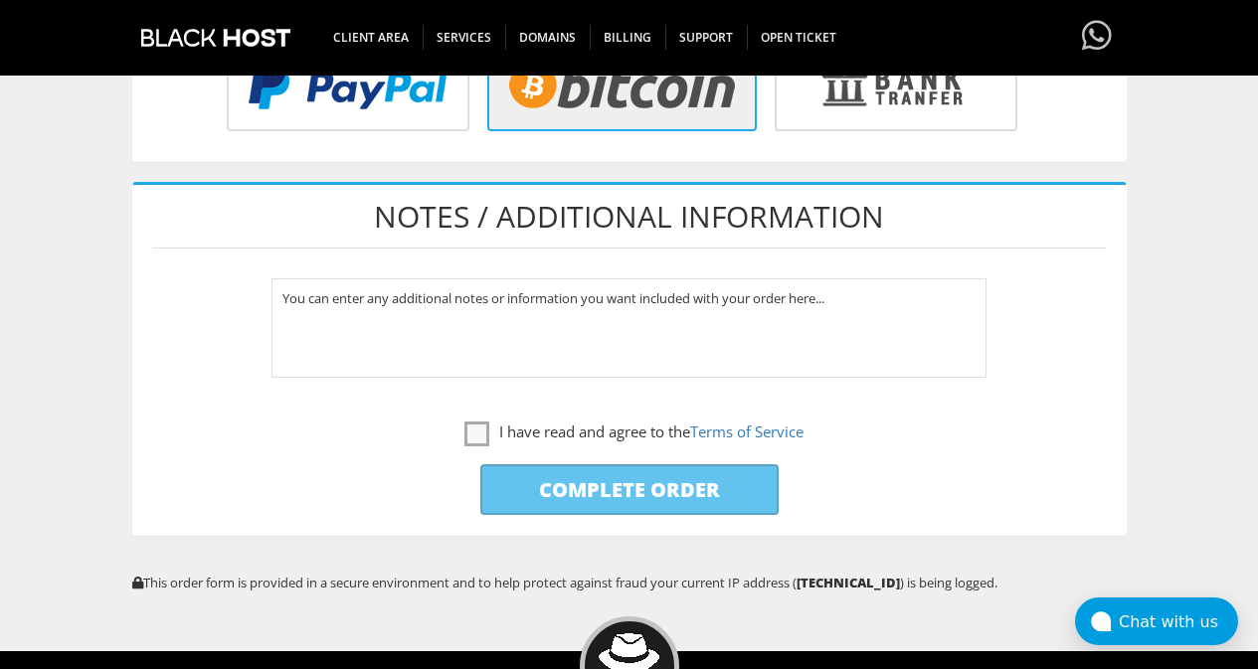
scroll to position [995, 0]
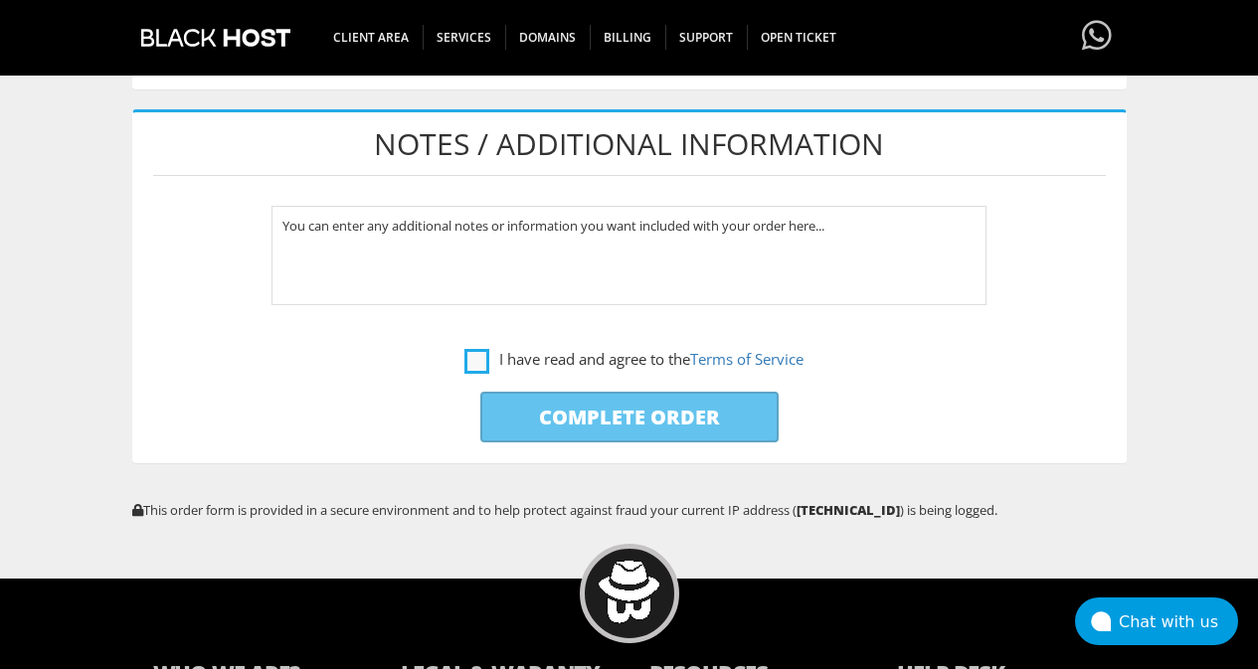
click at [472, 358] on label "I have read and agree to the Terms of Service" at bounding box center [634, 359] width 339 height 25
checkbox input "true"
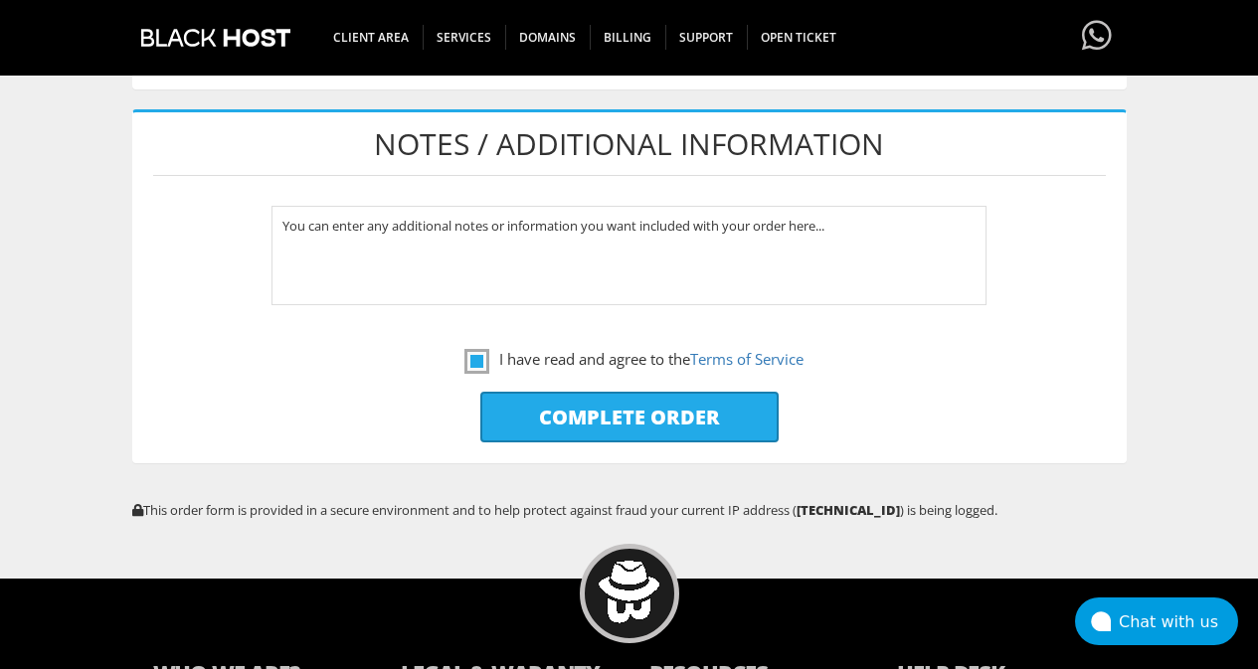
click at [578, 416] on input "Complete Order" at bounding box center [629, 417] width 298 height 51
type input "Please Wait..."
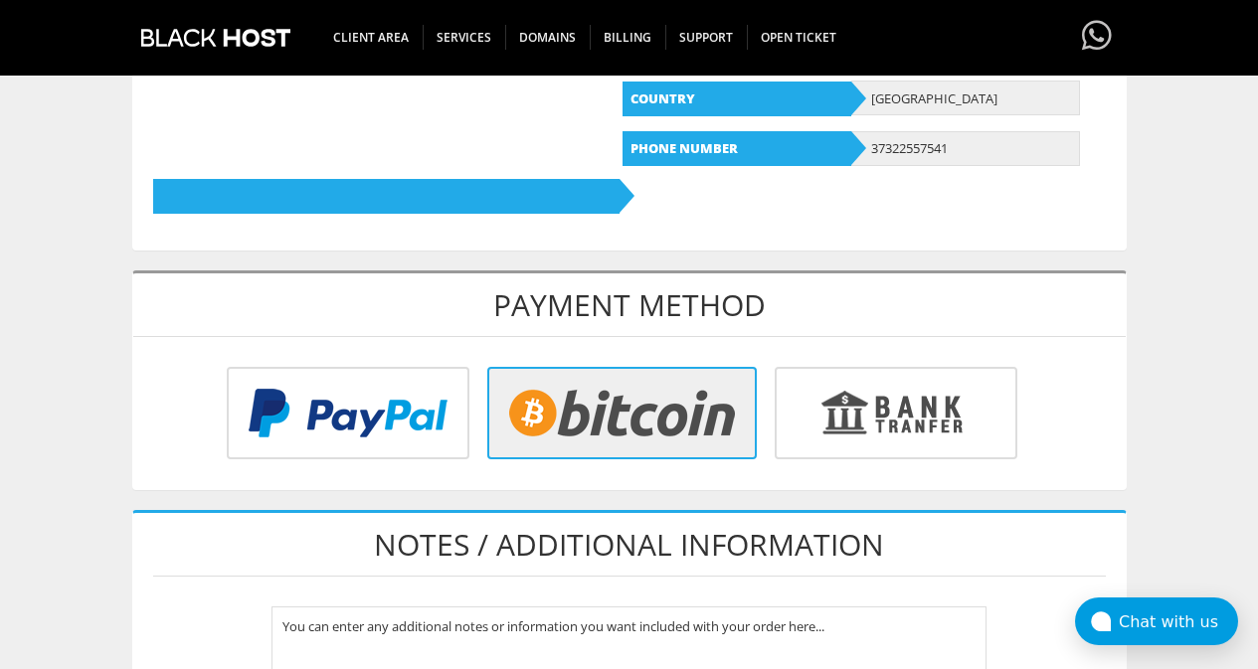
scroll to position [597, 0]
